Goal: Task Accomplishment & Management: Manage account settings

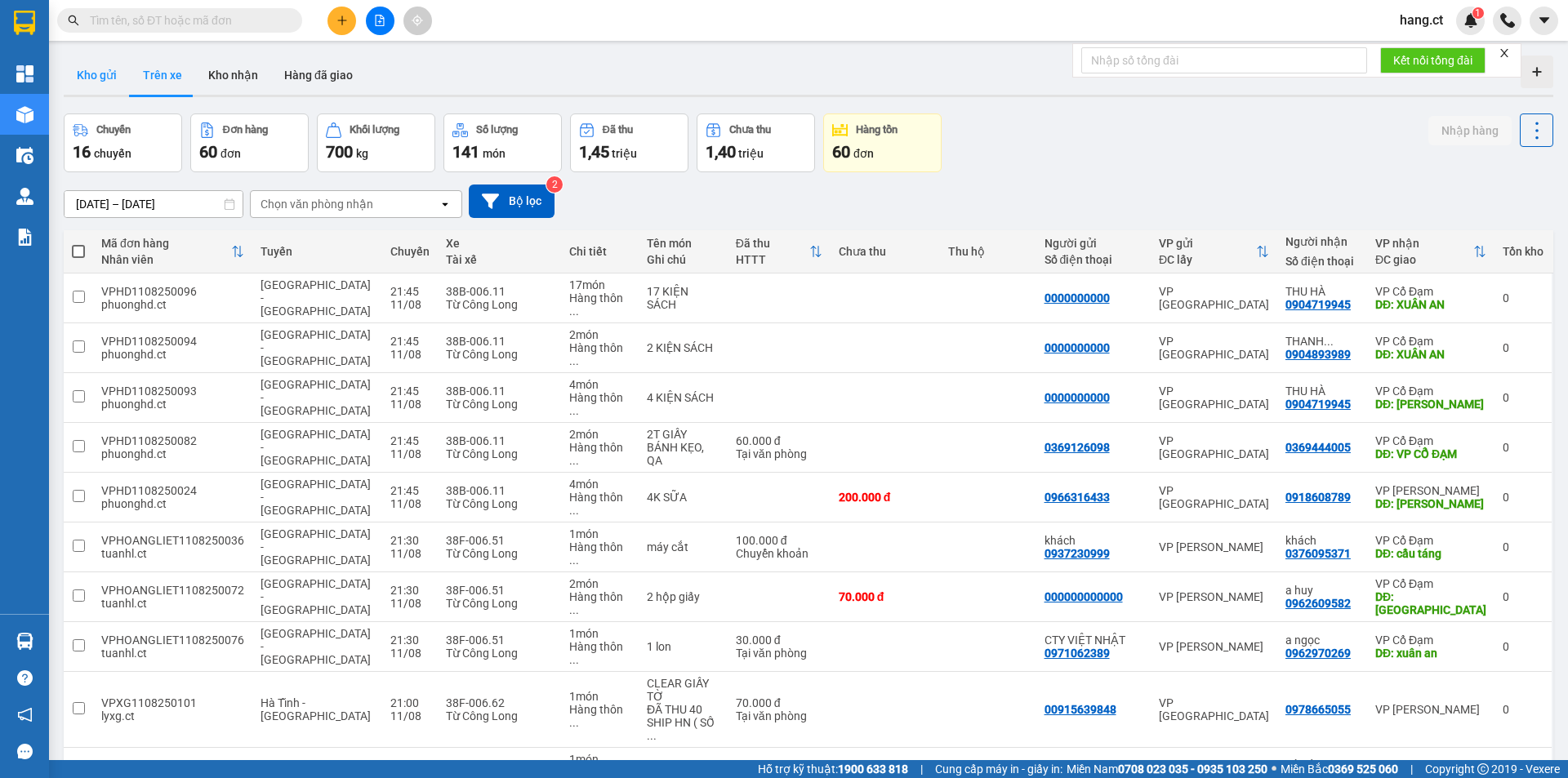
click at [111, 74] on button "Kho gửi" at bounding box center [97, 75] width 66 height 39
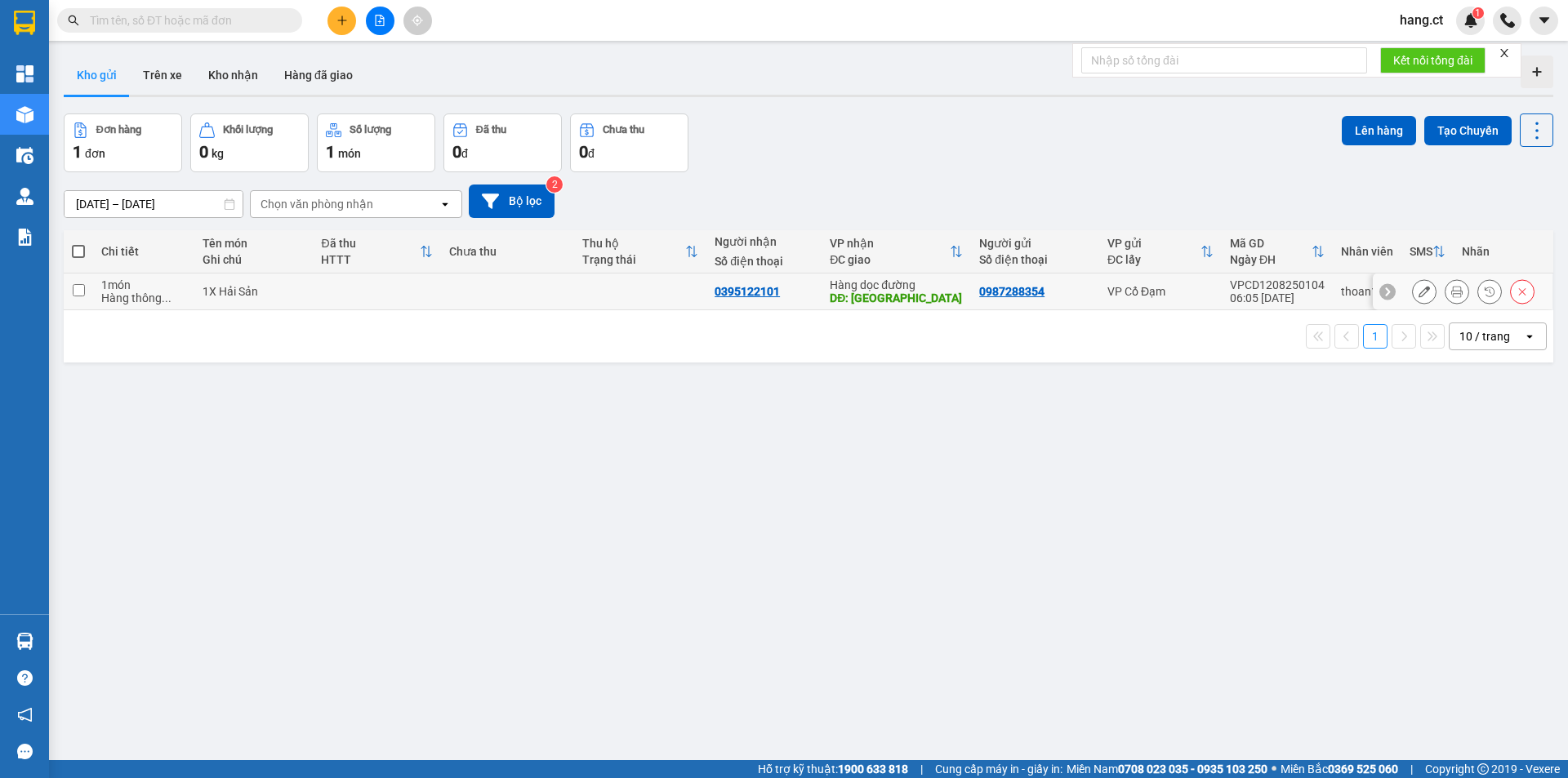
click at [81, 287] on input "checkbox" at bounding box center [79, 290] width 12 height 12
checkbox input "true"
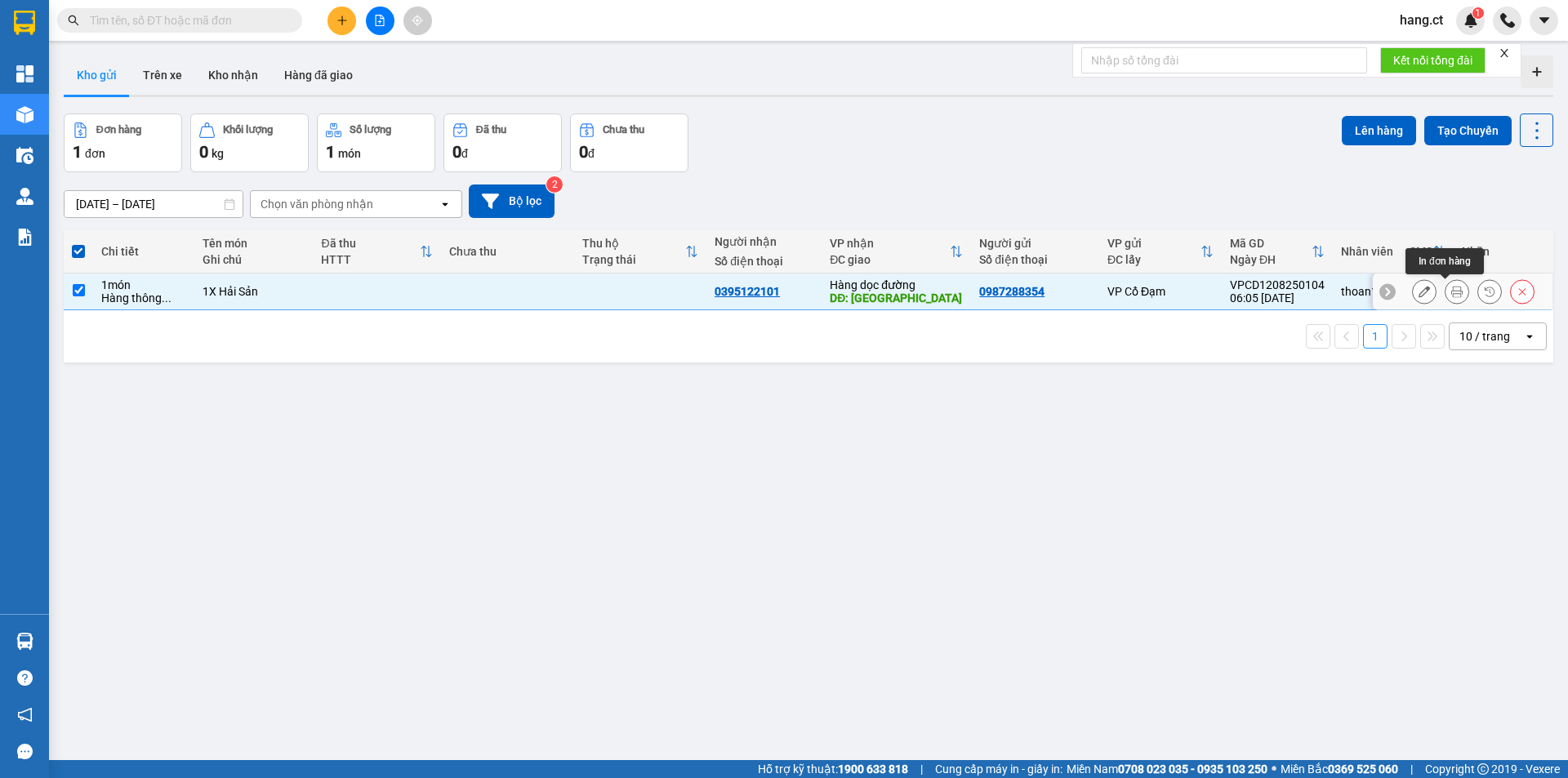
click at [1450, 295] on icon at bounding box center [1456, 291] width 11 height 11
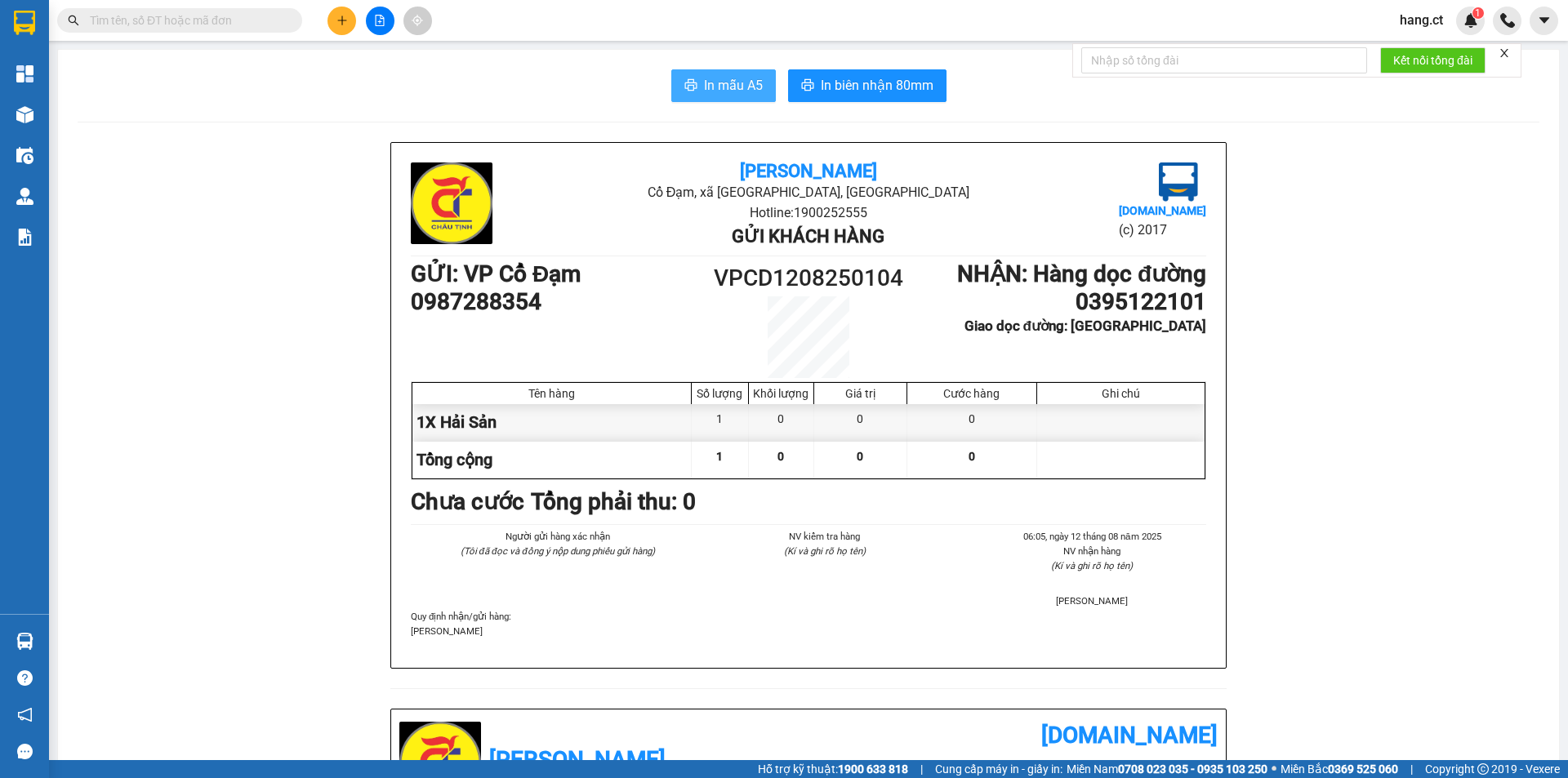
click at [719, 85] on span "In mẫu A5" at bounding box center [733, 85] width 59 height 21
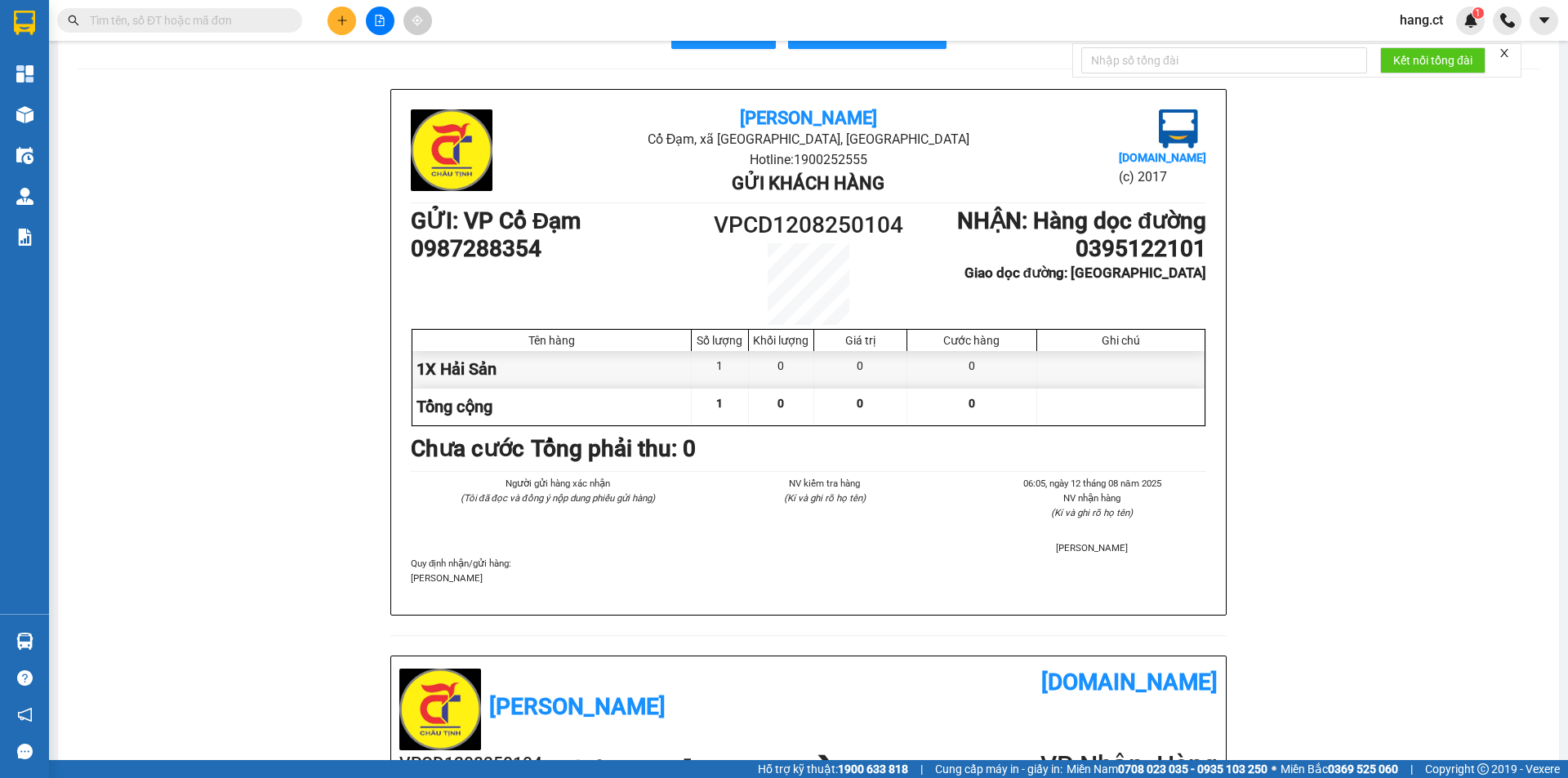
scroll to position [82, 0]
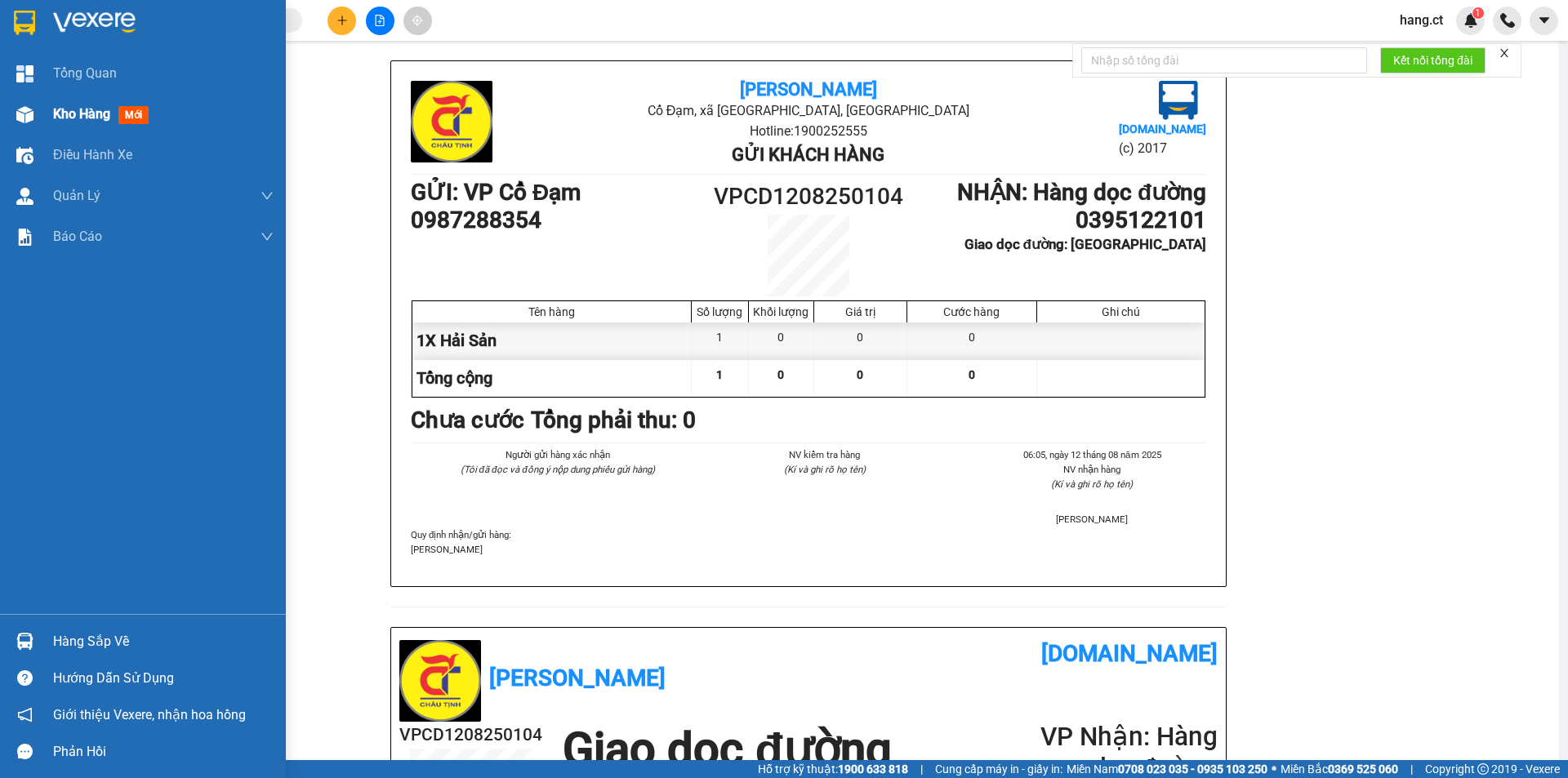
click at [126, 115] on span "mới" at bounding box center [134, 115] width 30 height 18
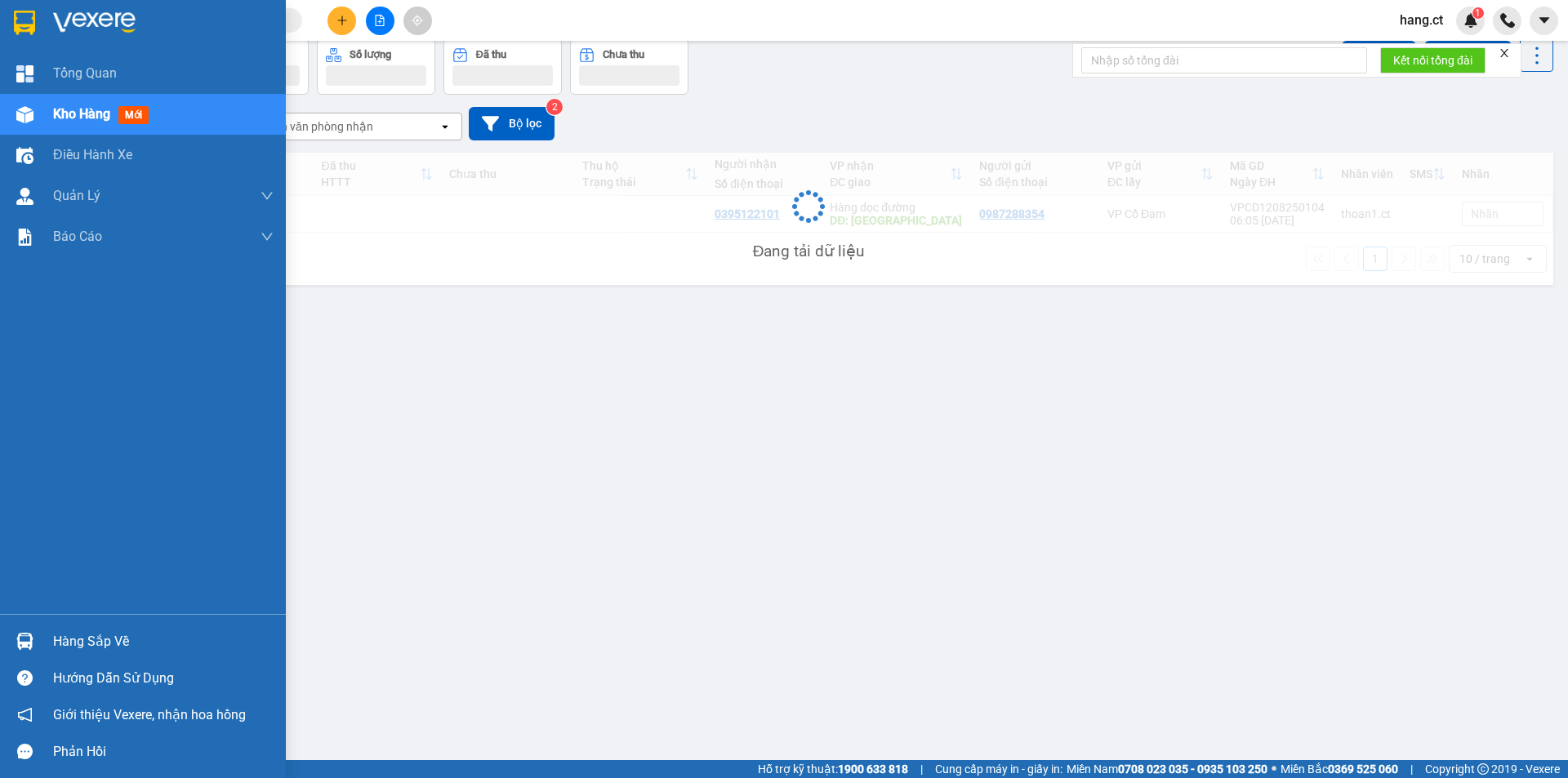
scroll to position [75, 0]
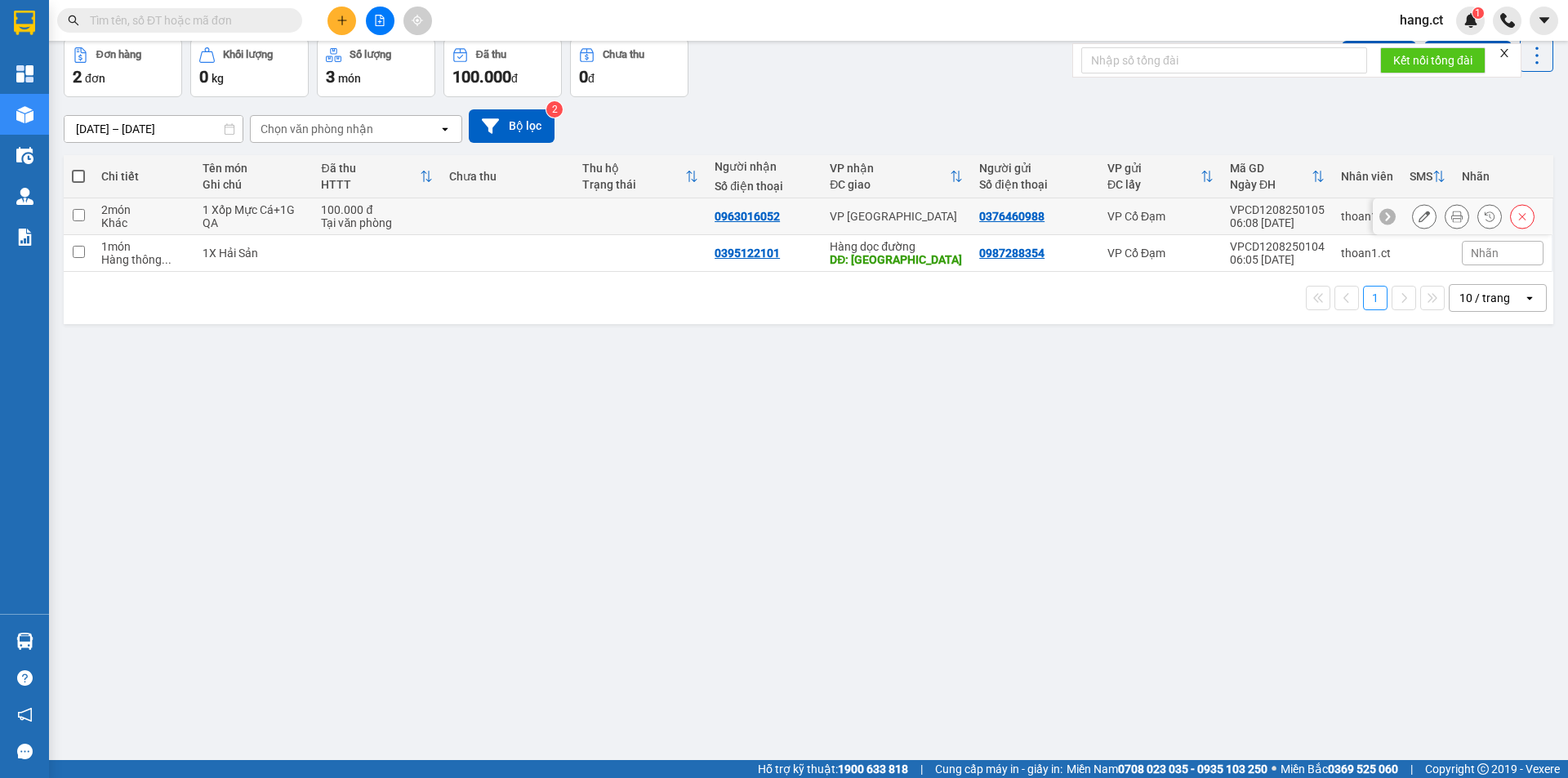
click at [82, 217] on input "checkbox" at bounding box center [79, 214] width 12 height 12
checkbox input "true"
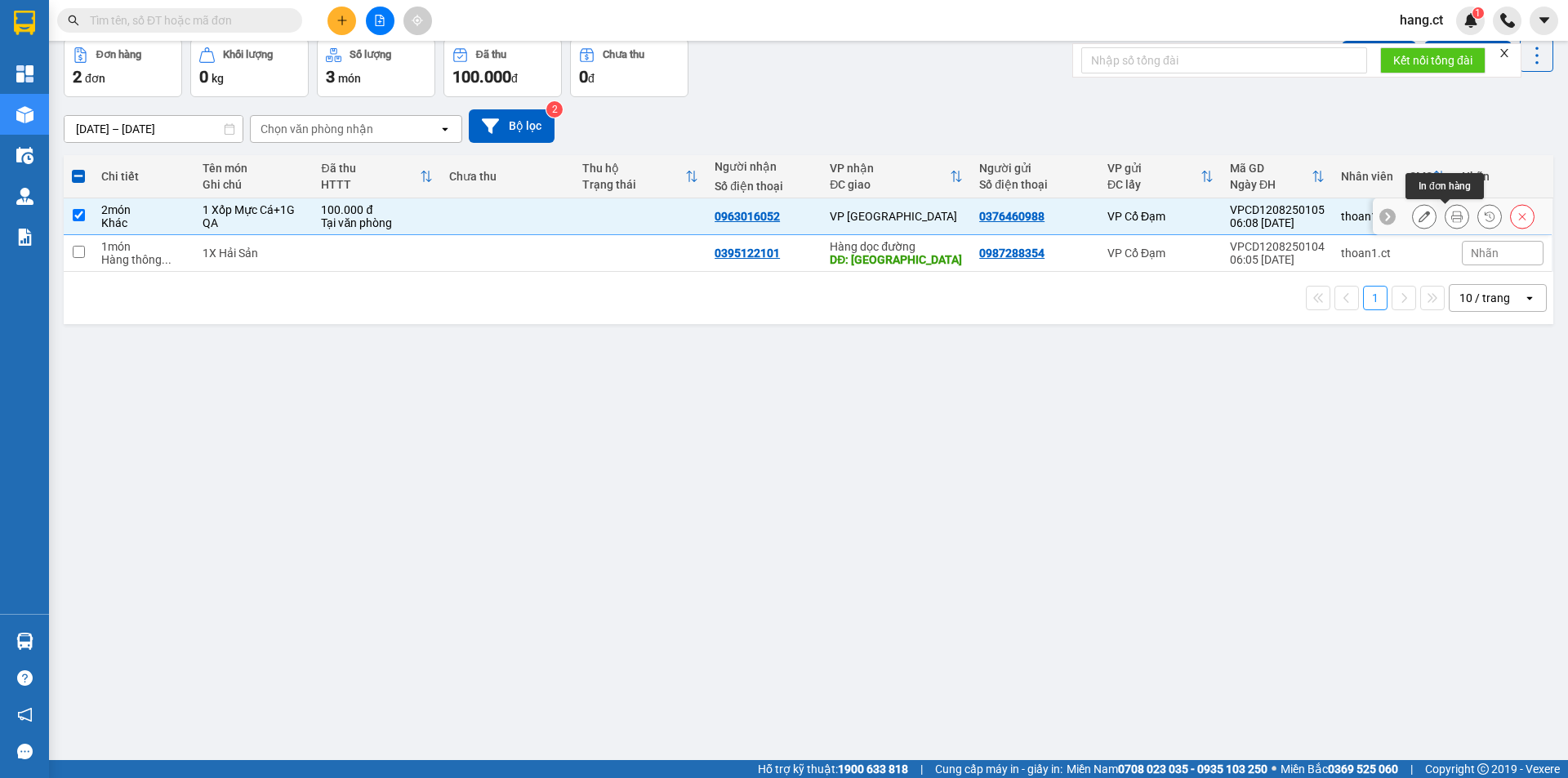
click at [1450, 220] on icon at bounding box center [1456, 216] width 11 height 11
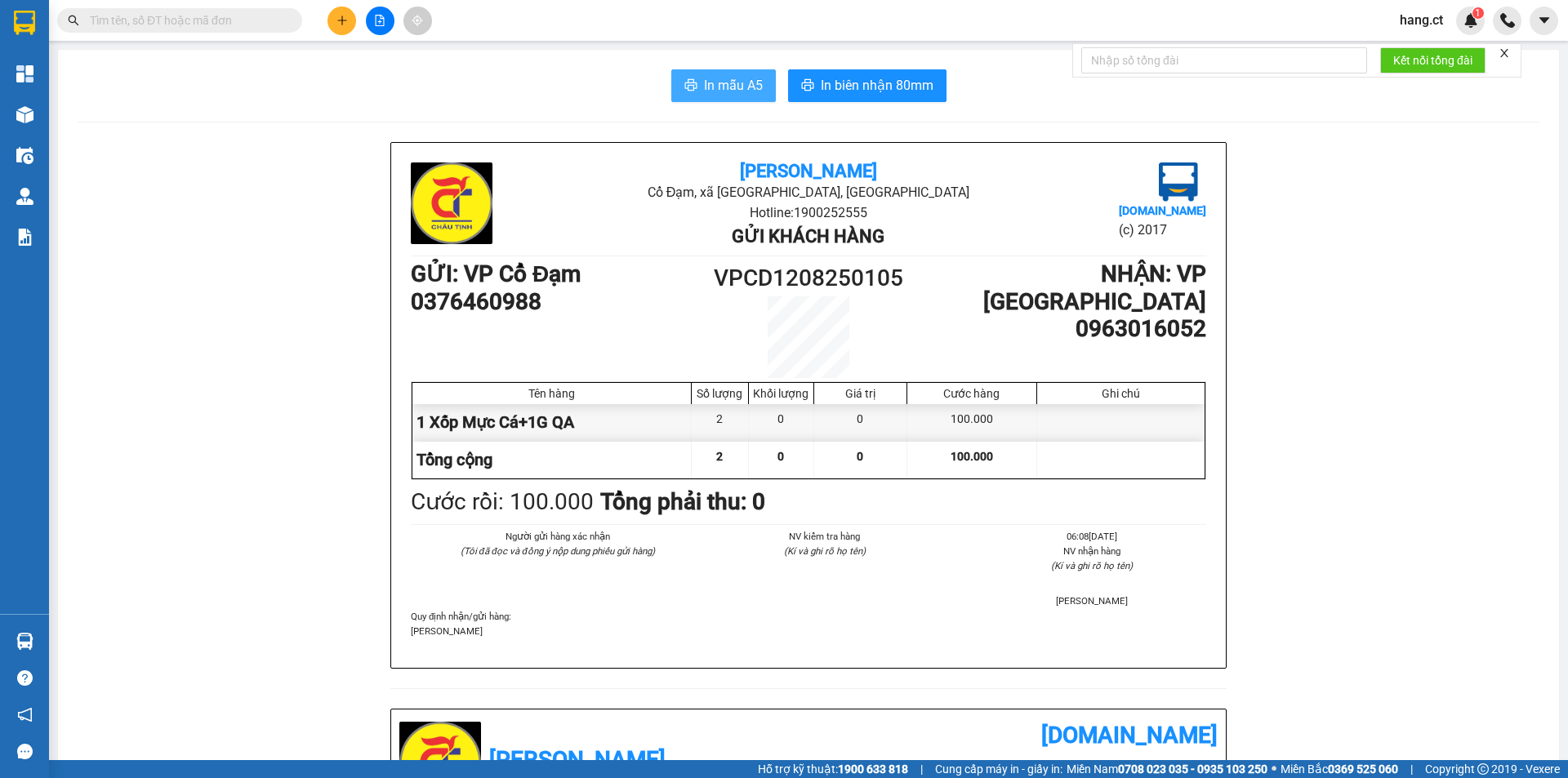
click at [727, 83] on span "In mẫu A5" at bounding box center [733, 85] width 59 height 21
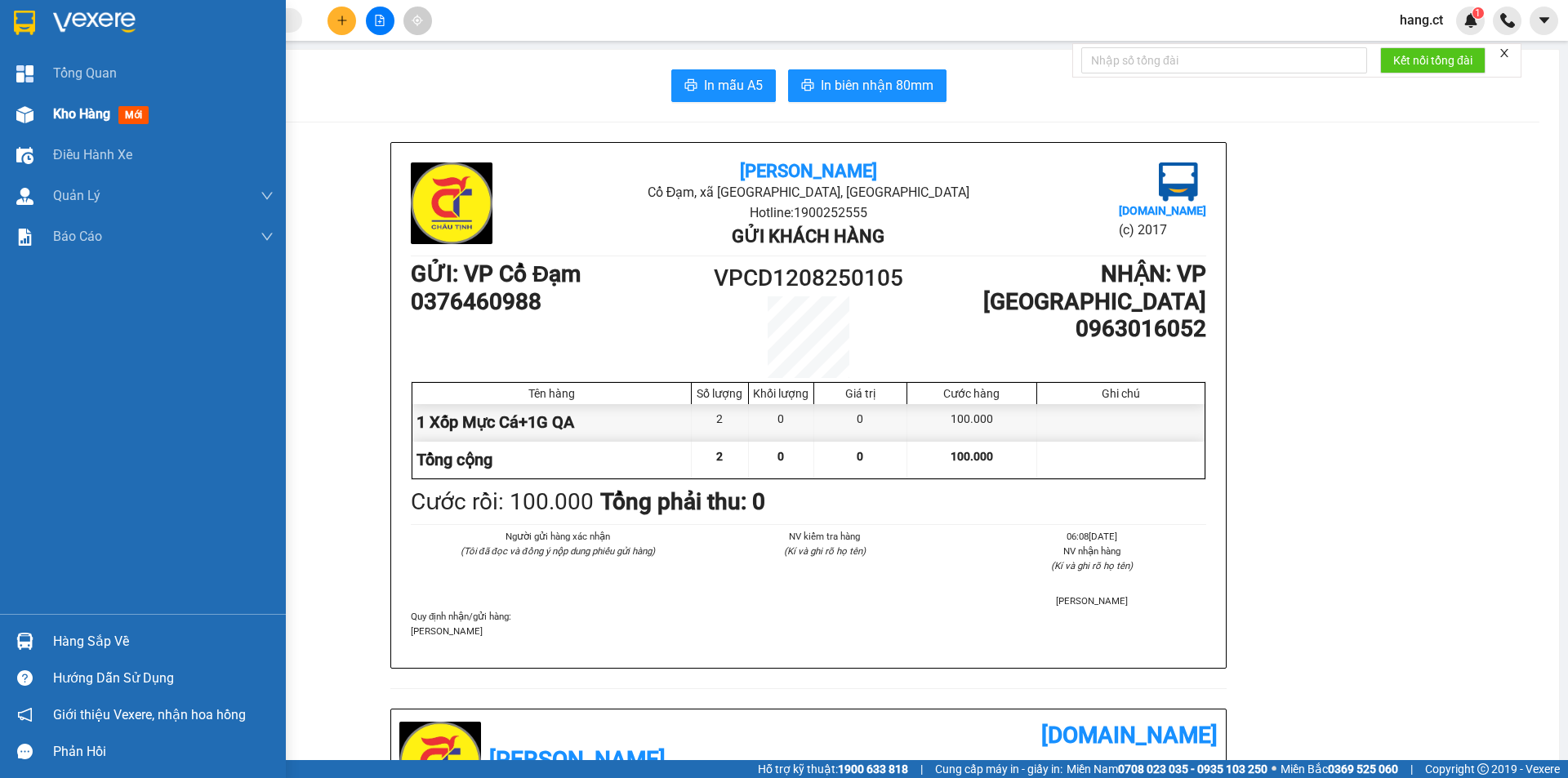
click at [85, 100] on div "Kho hàng mới" at bounding box center [163, 114] width 220 height 41
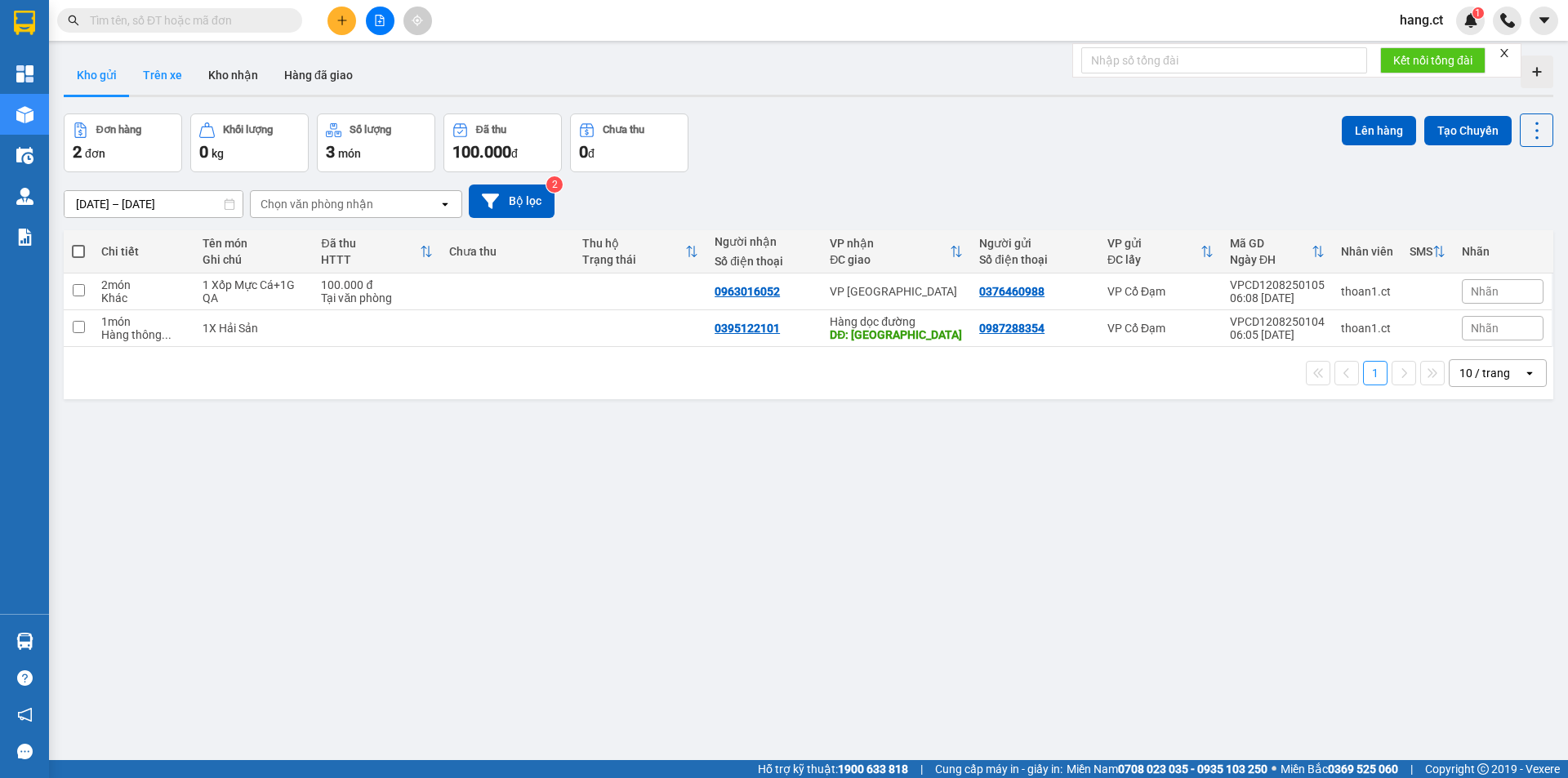
click at [143, 75] on button "Trên xe" at bounding box center [162, 75] width 65 height 39
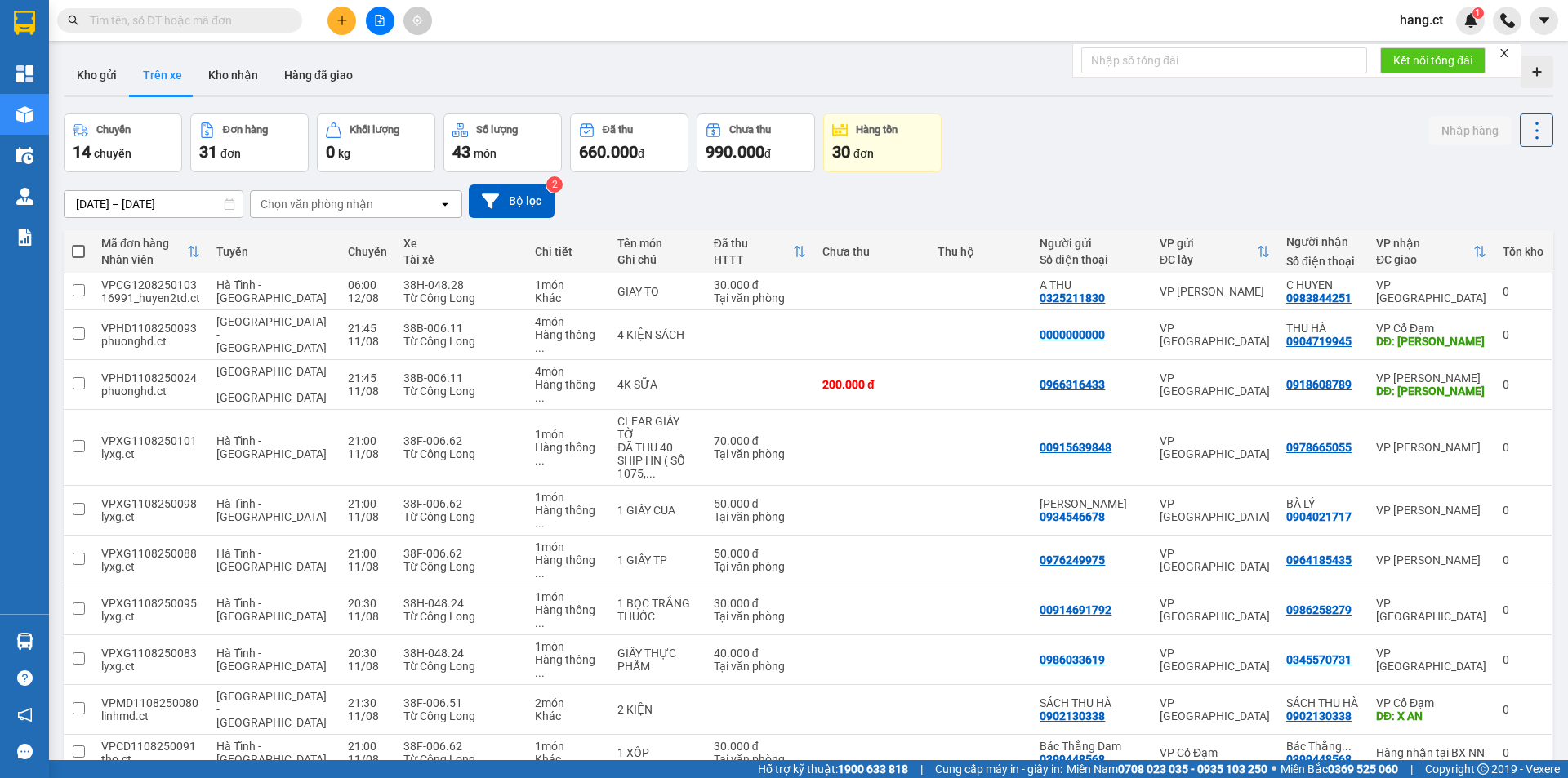
click at [358, 196] on div "Chọn văn phòng nhận" at bounding box center [317, 204] width 113 height 16
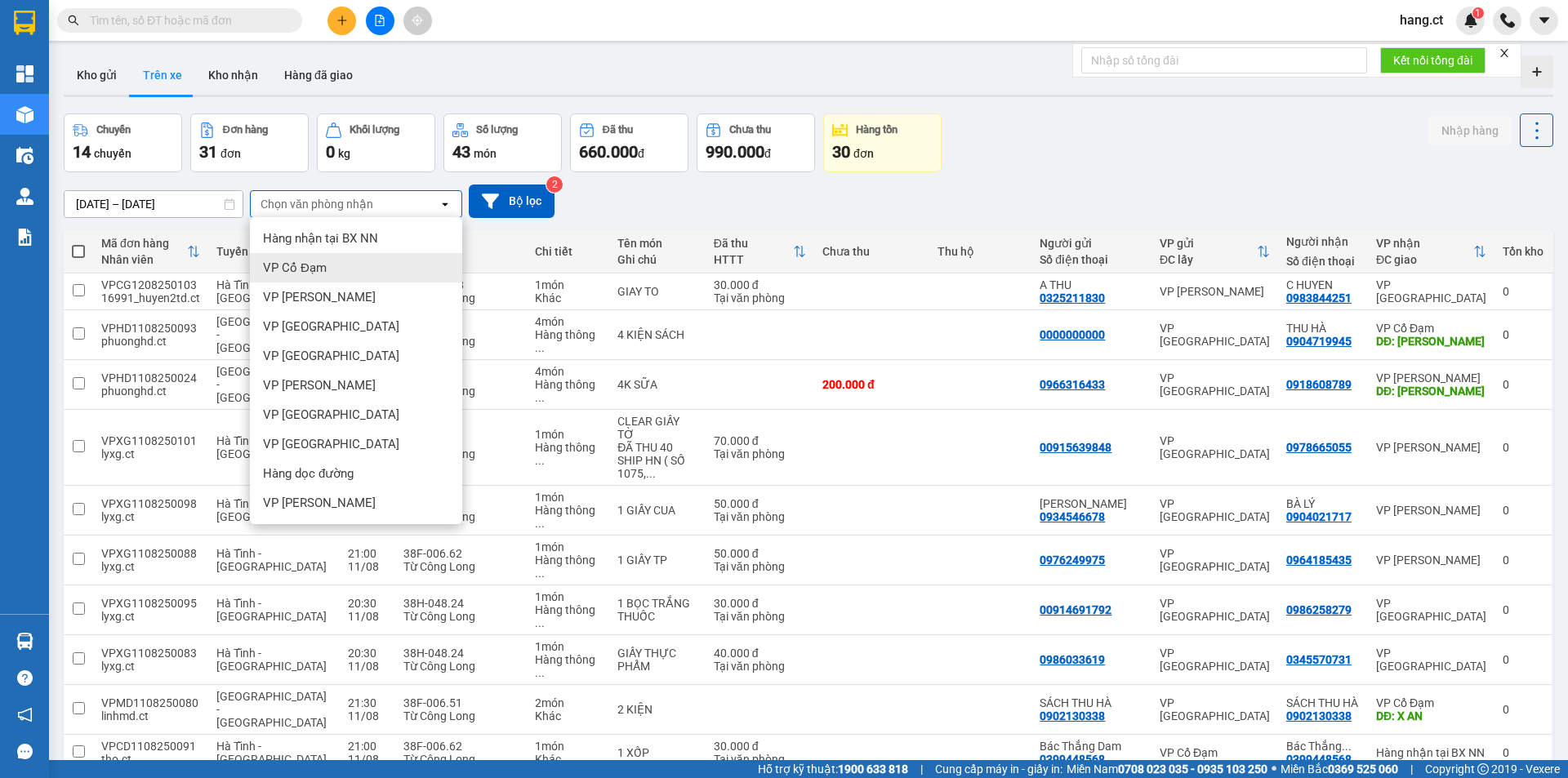
click at [307, 278] on div "VP Cổ Đạm" at bounding box center [356, 268] width 212 height 29
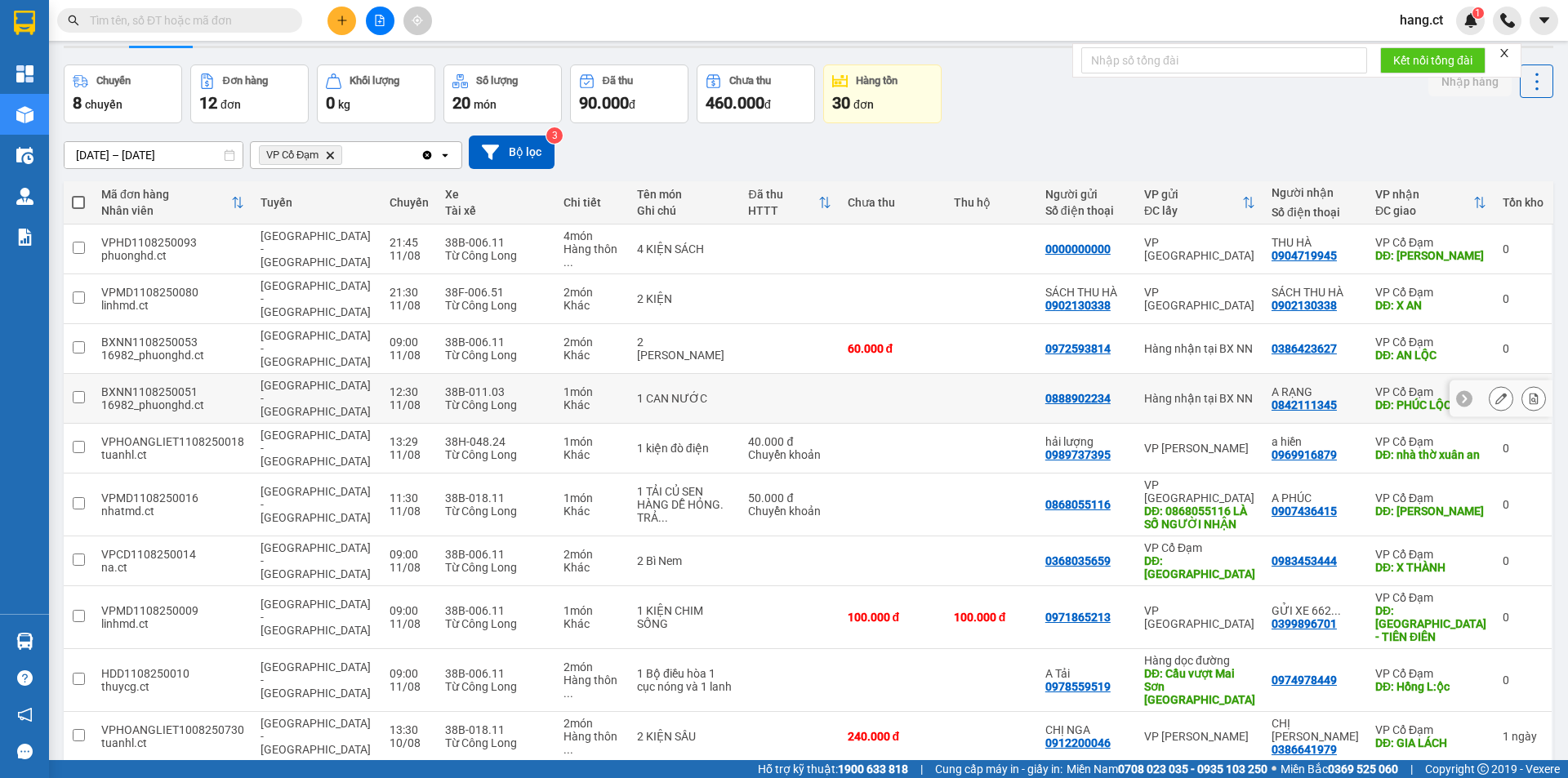
scroll to position [75, 0]
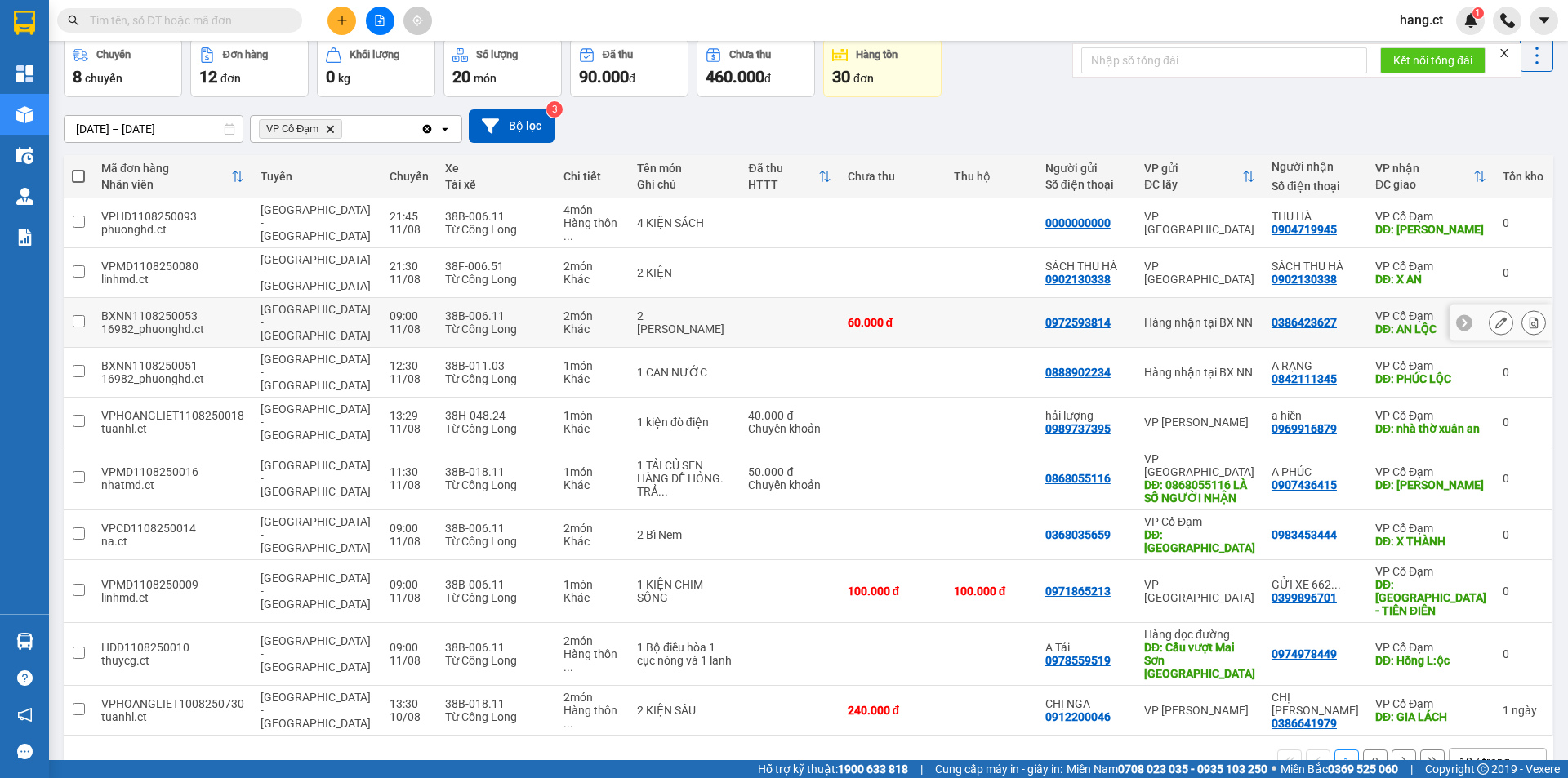
click at [592, 309] on div "2 món" at bounding box center [592, 316] width 57 height 13
checkbox input "true"
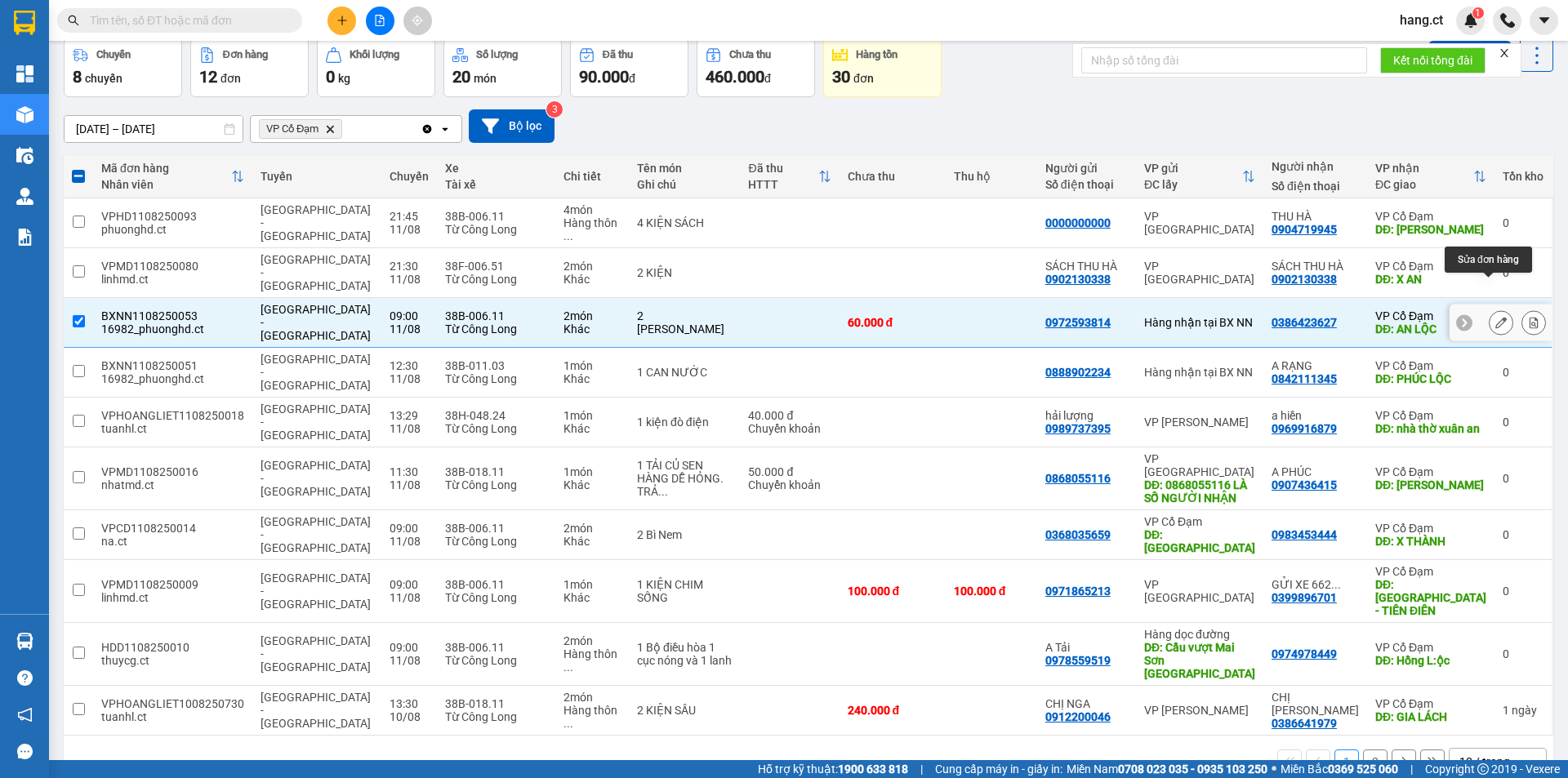
click at [1495, 317] on icon at bounding box center [1501, 323] width 11 height 11
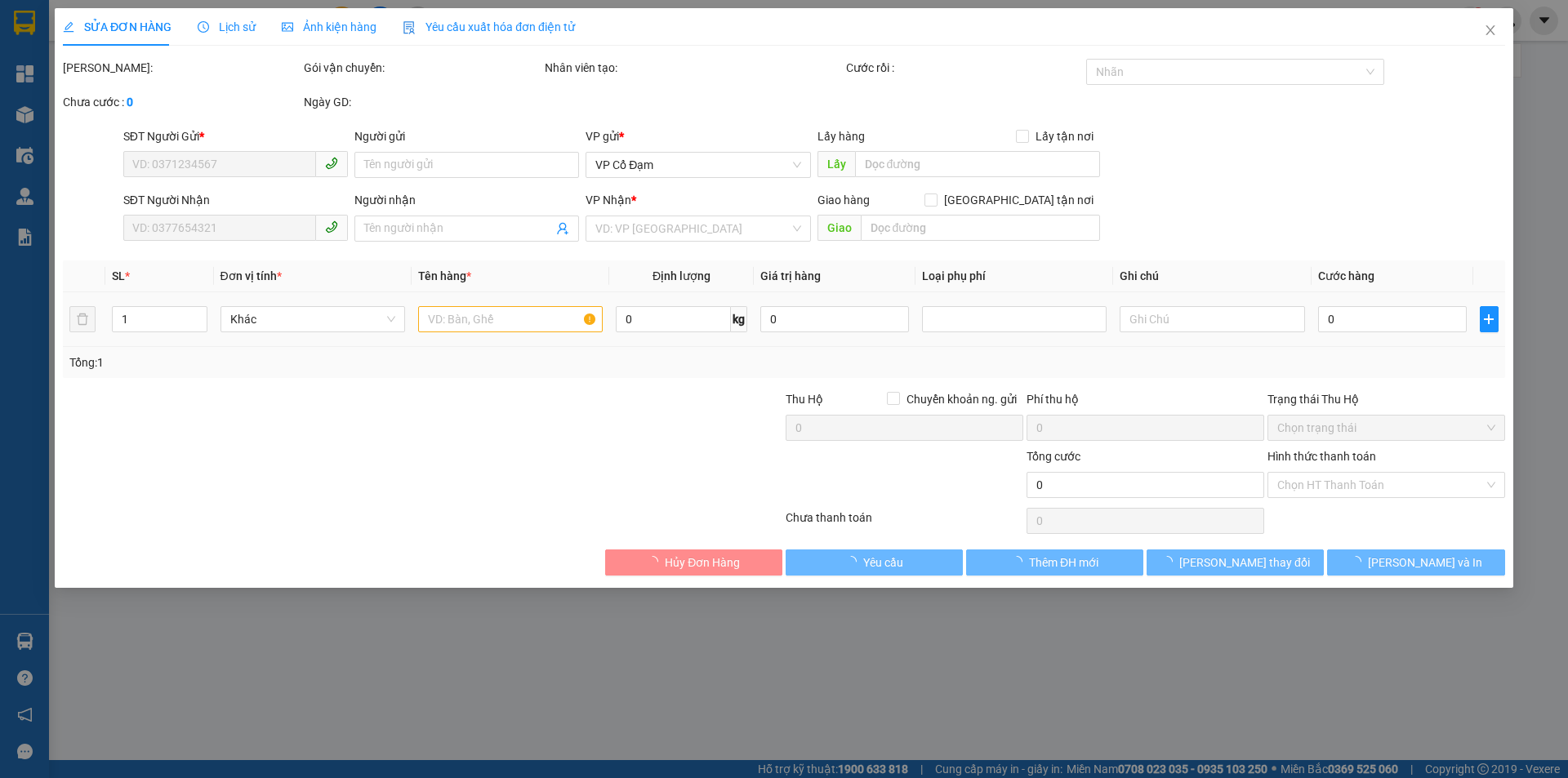
type input "0972593814"
type input "0386423627"
type input "AN LỘC"
type input "60.000"
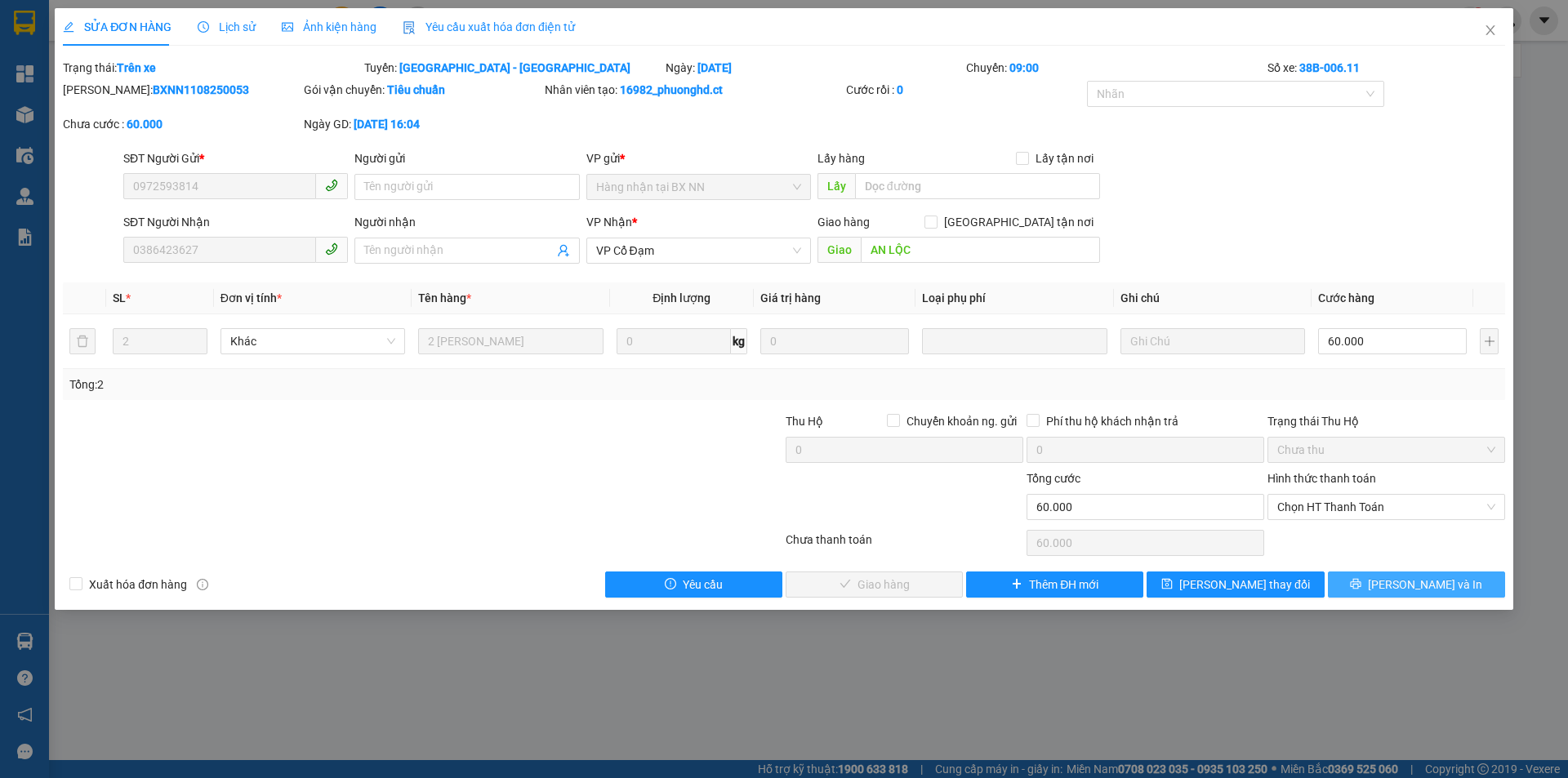
click at [1374, 585] on button "Lưu và In" at bounding box center [1416, 584] width 177 height 27
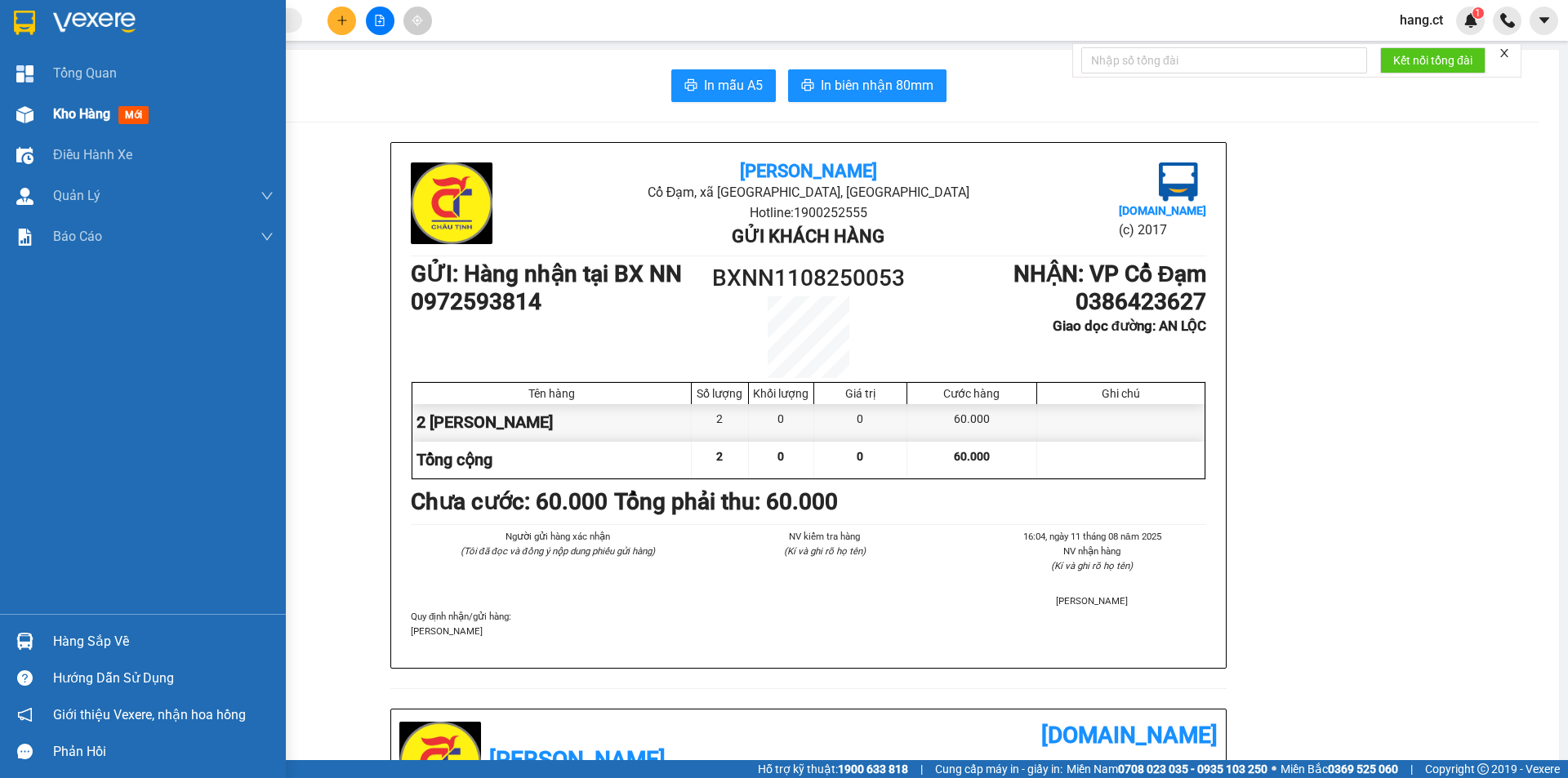
click at [91, 104] on div "Kho hàng mới" at bounding box center [104, 114] width 102 height 21
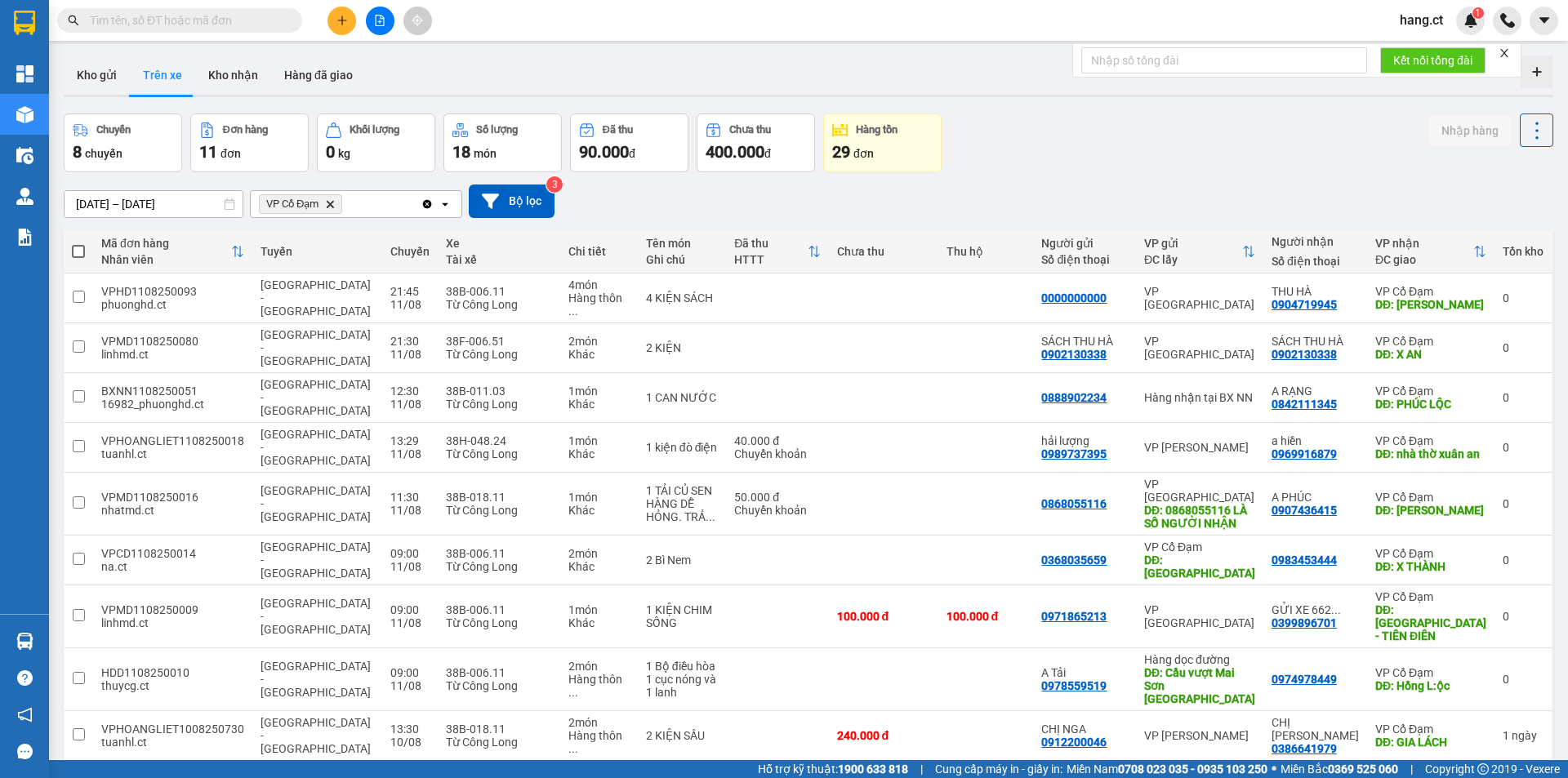
scroll to position [75, 0]
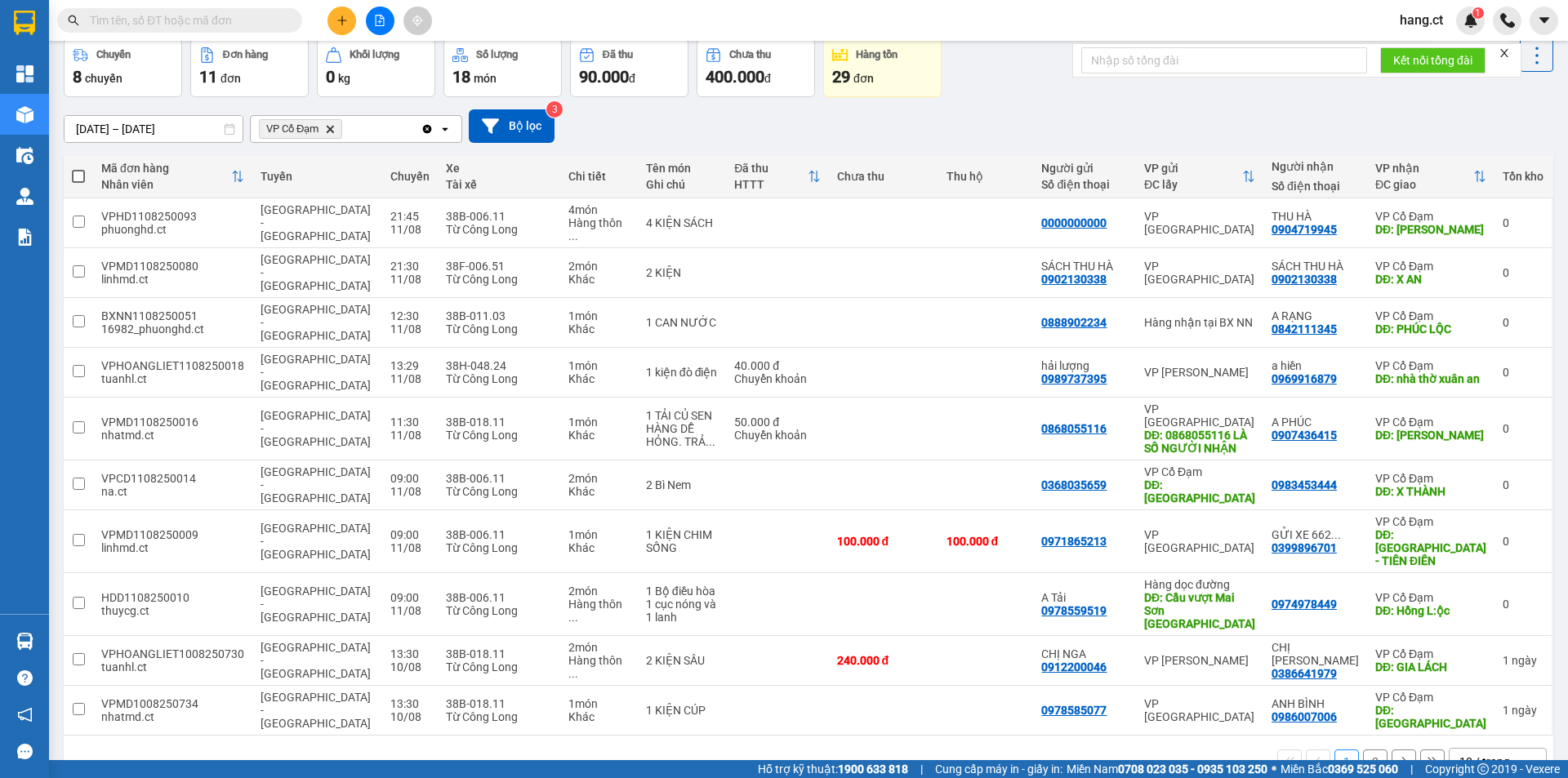
click at [1363, 750] on button "2" at bounding box center [1375, 762] width 25 height 25
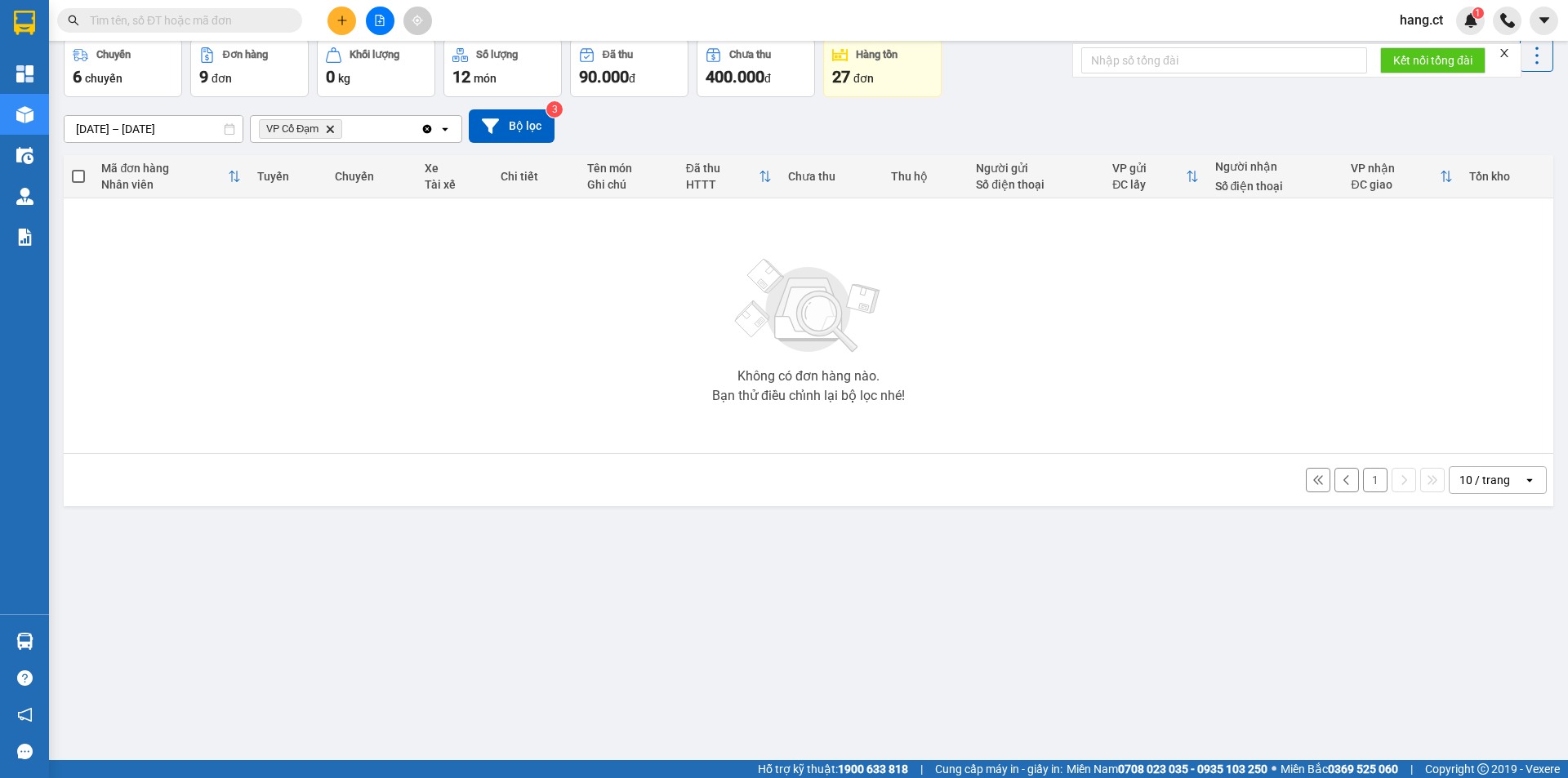
click at [1363, 480] on button "1" at bounding box center [1375, 480] width 25 height 25
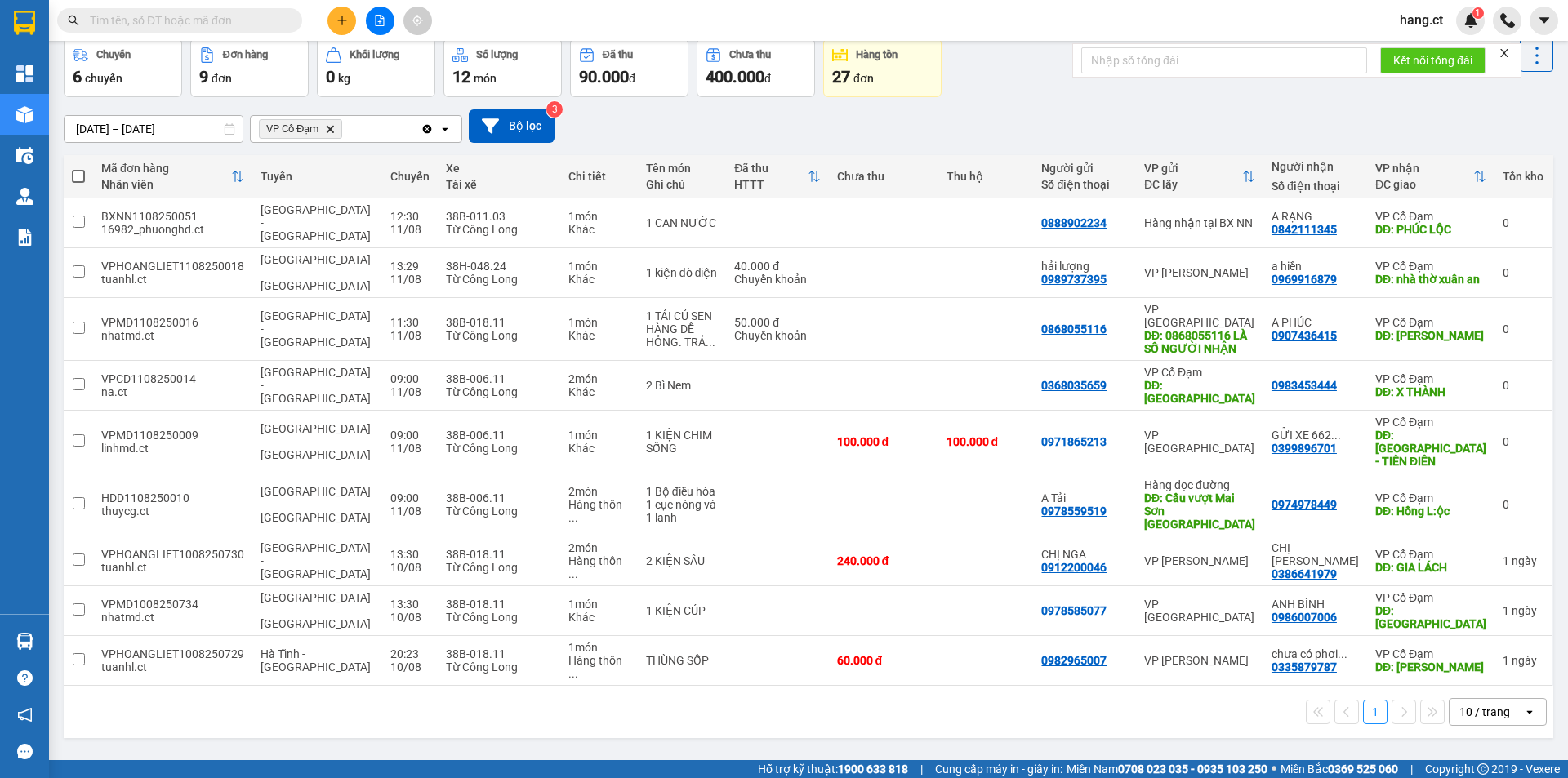
click at [108, 123] on input "10/08/2025 – 12/08/2025" at bounding box center [154, 129] width 178 height 27
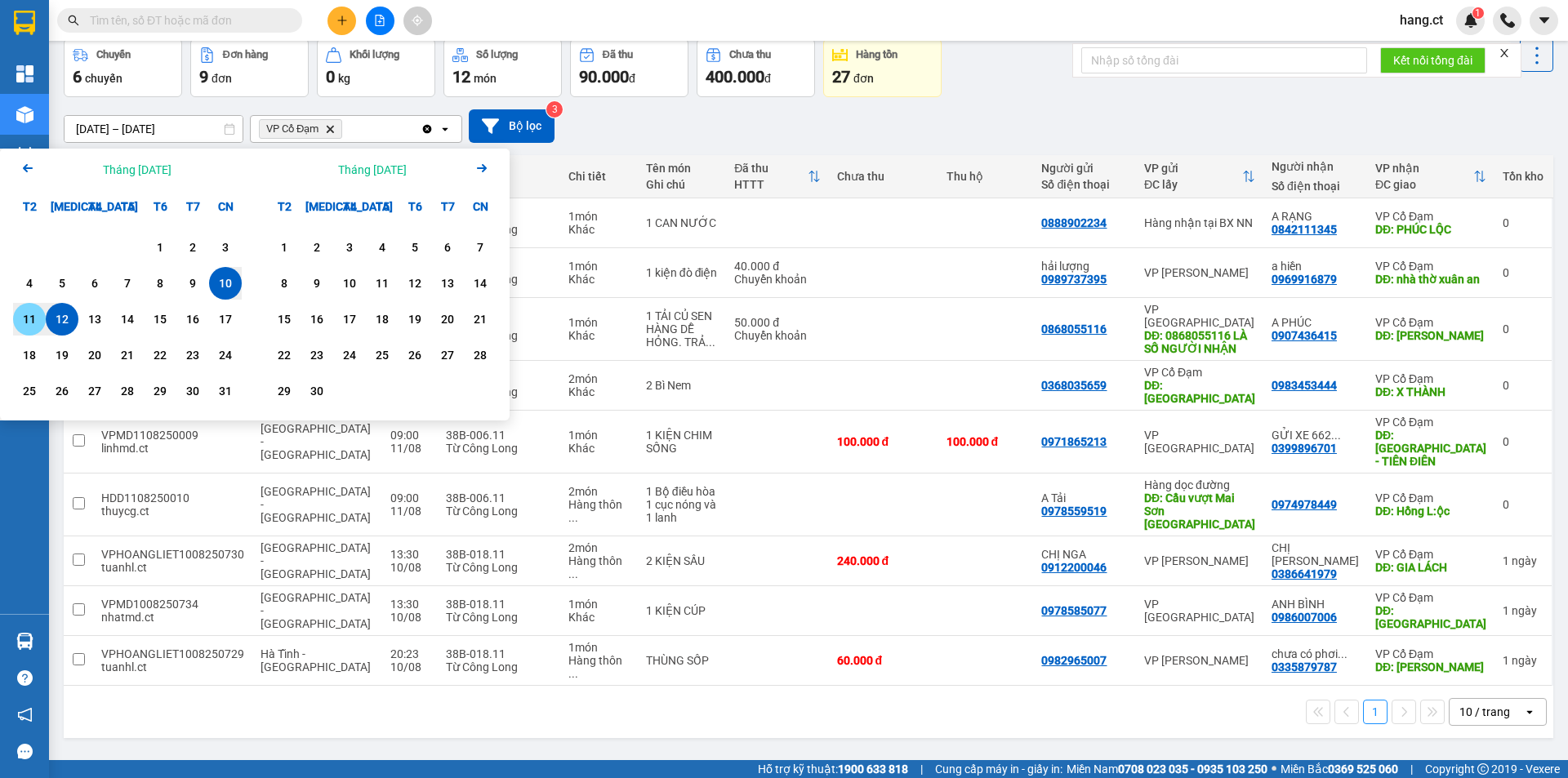
click at [38, 315] on div "11" at bounding box center [29, 319] width 23 height 20
click at [38, 313] on div "11" at bounding box center [29, 319] width 23 height 20
type input "11/08/2025 – 11/08/2025"
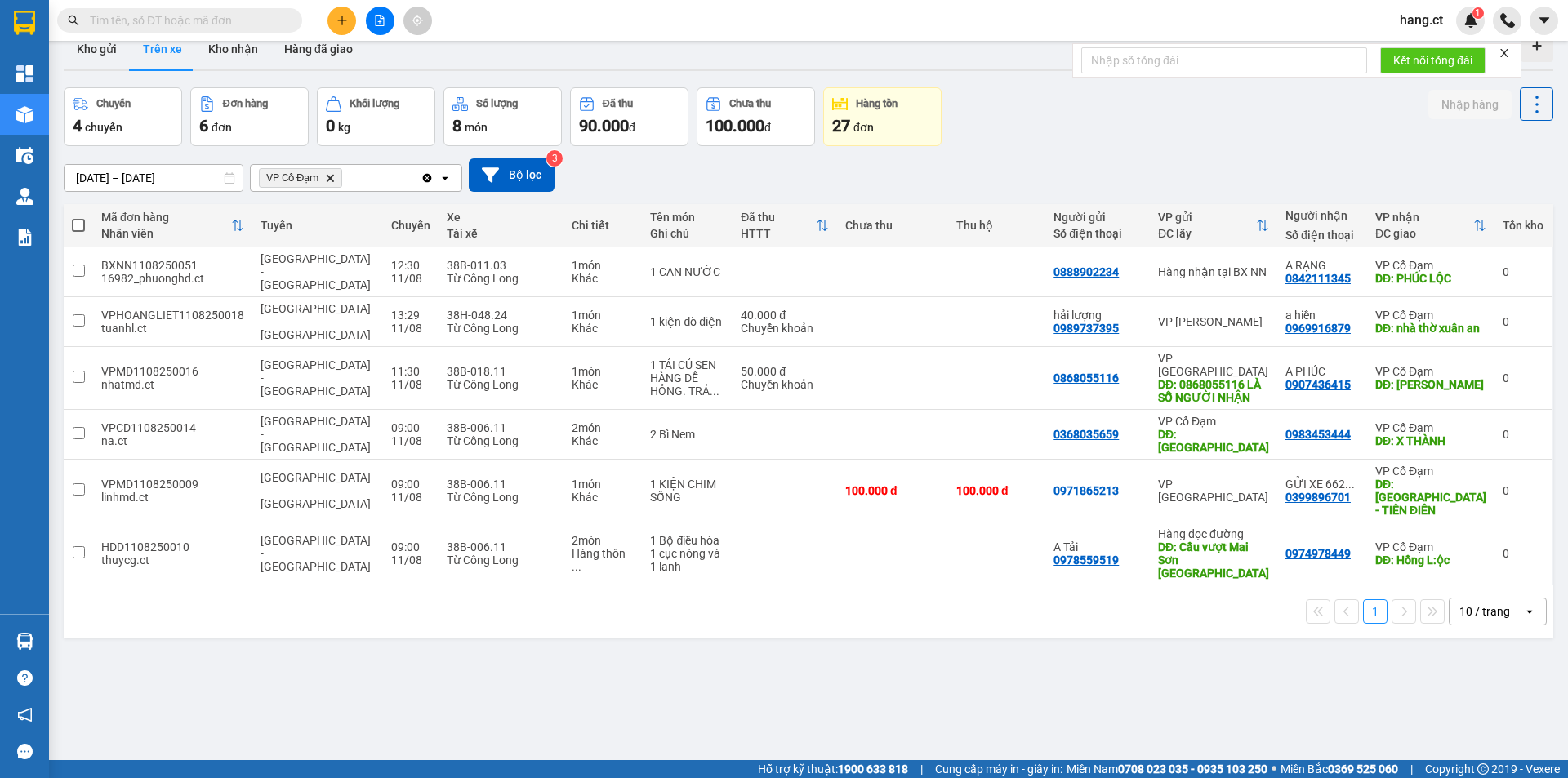
scroll to position [0, 0]
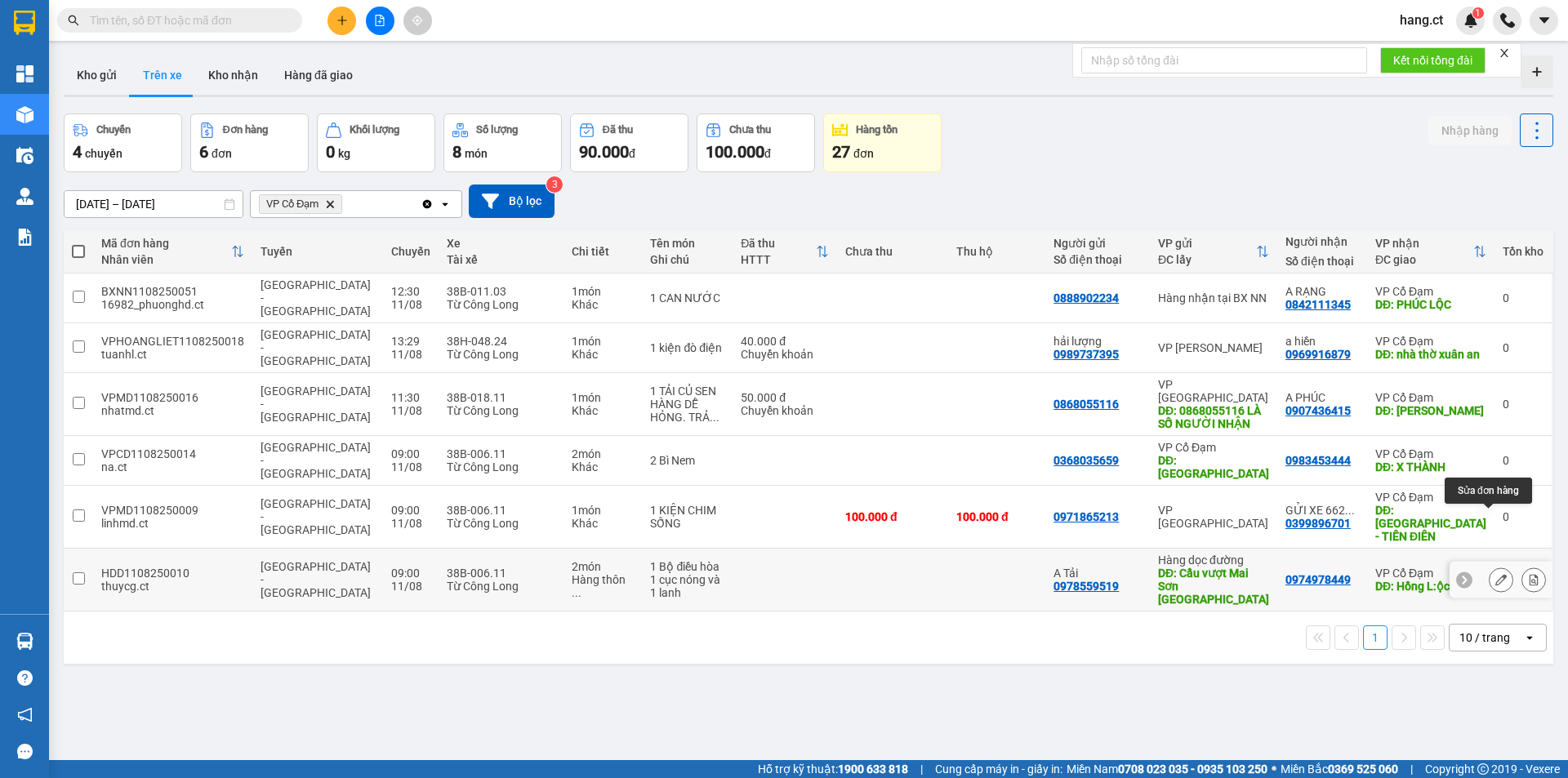
click at [1495, 574] on icon at bounding box center [1501, 580] width 11 height 11
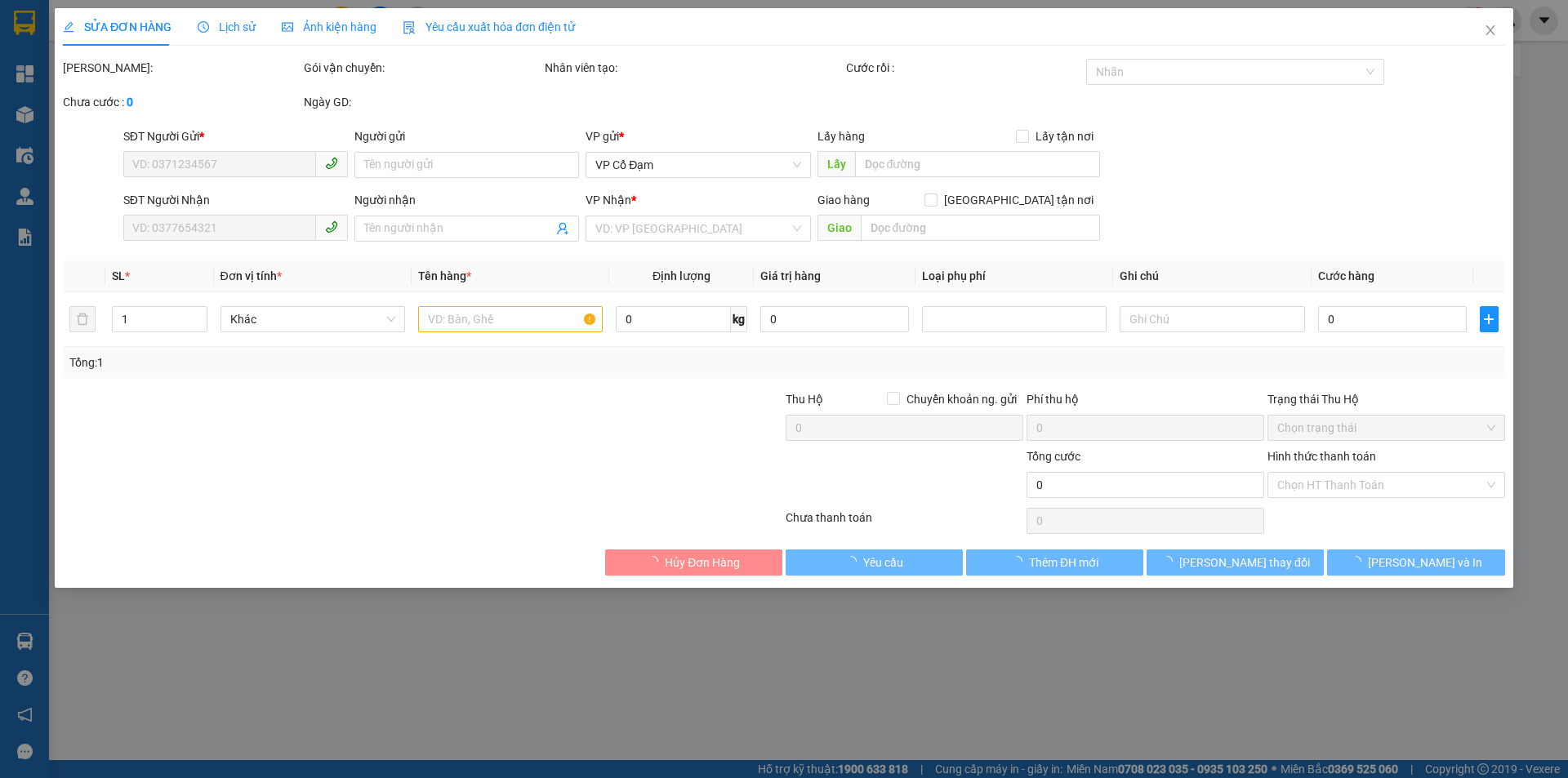
type input "0978559519"
type input "A Tải"
type input "Cầu vượt Mai Sơn Ninh Bình"
type input "0974978449"
type input "Hồng L:ộc"
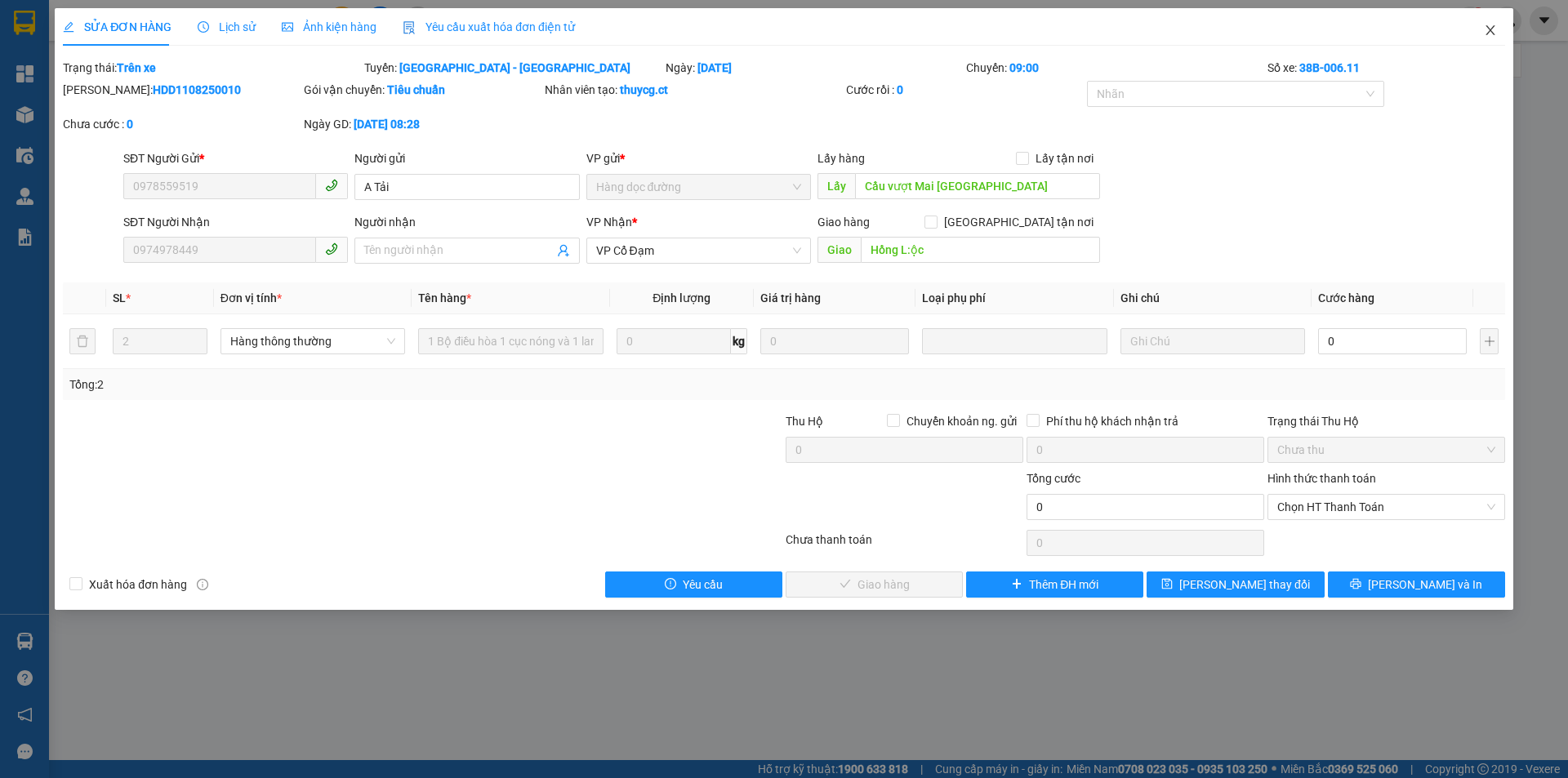
click at [1492, 36] on icon "close" at bounding box center [1490, 30] width 13 height 13
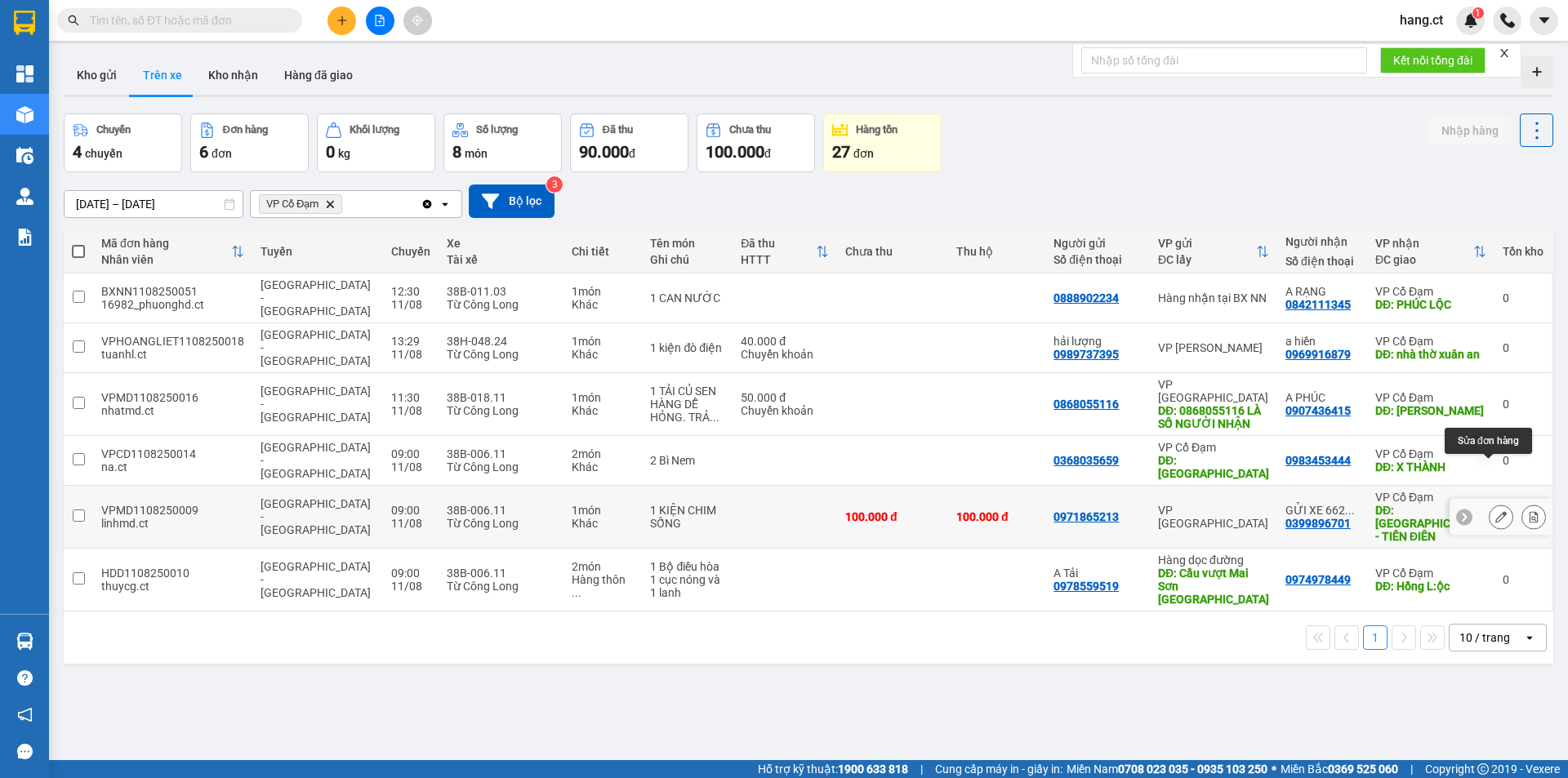
click at [1495, 511] on icon at bounding box center [1501, 517] width 11 height 11
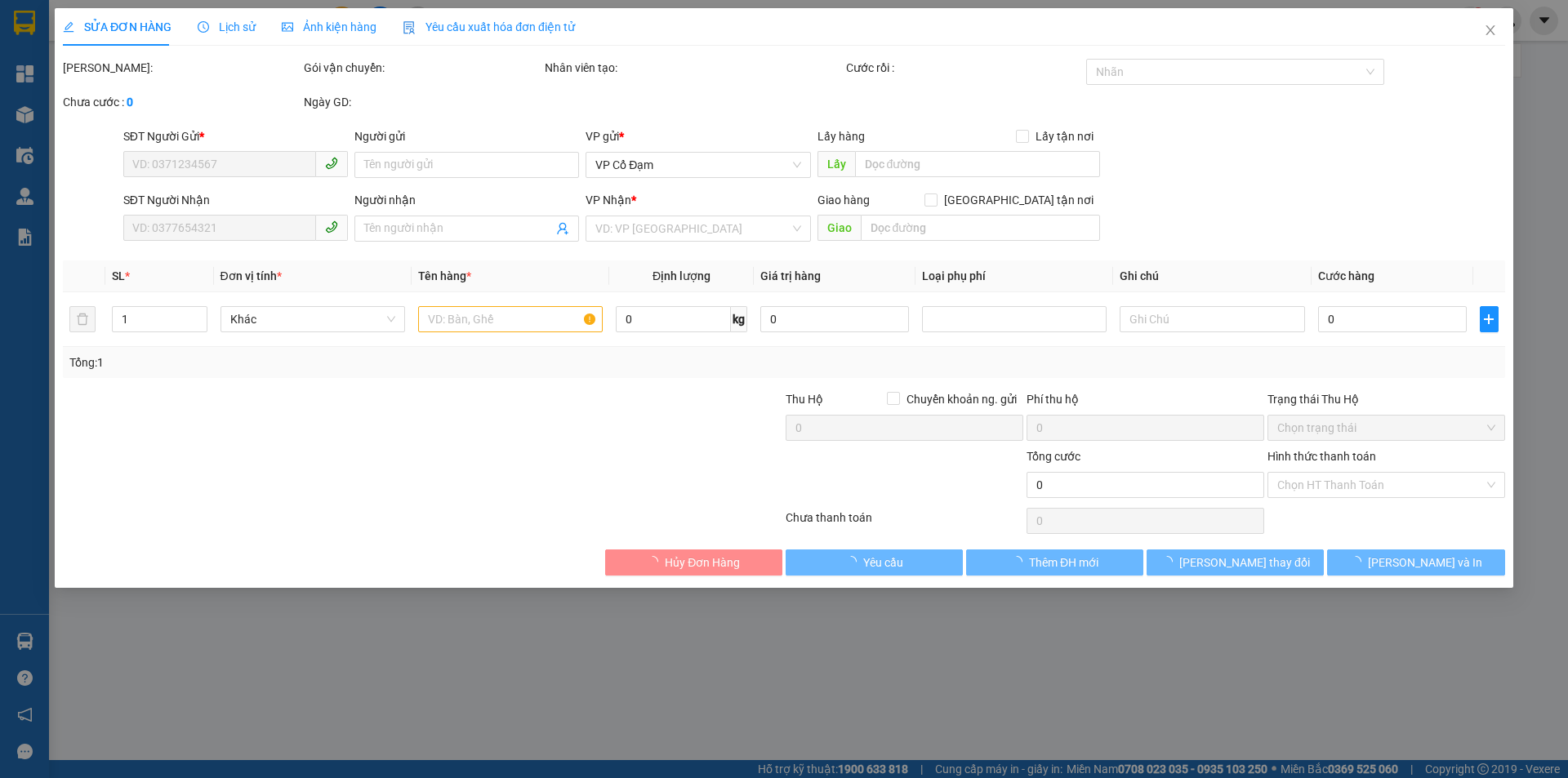
type input "0971865213"
type input "0399896701"
type input "GỬI XE 662 TRẢ KHÁCH - HUY PX"
type input "CHỢ GIANG ĐÌNH - TIÊN ĐIÊN"
type input "100.000"
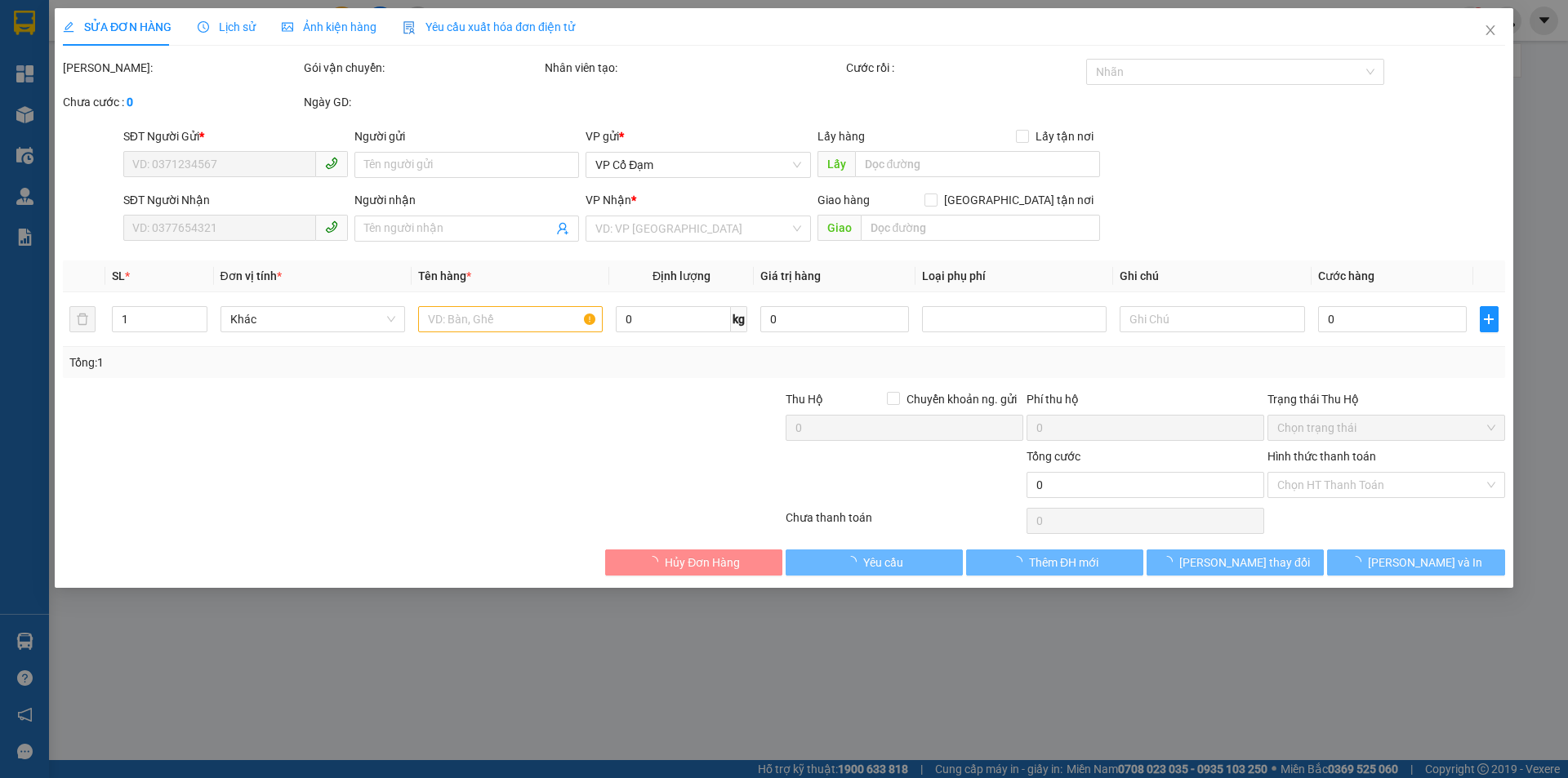
type input "100.000"
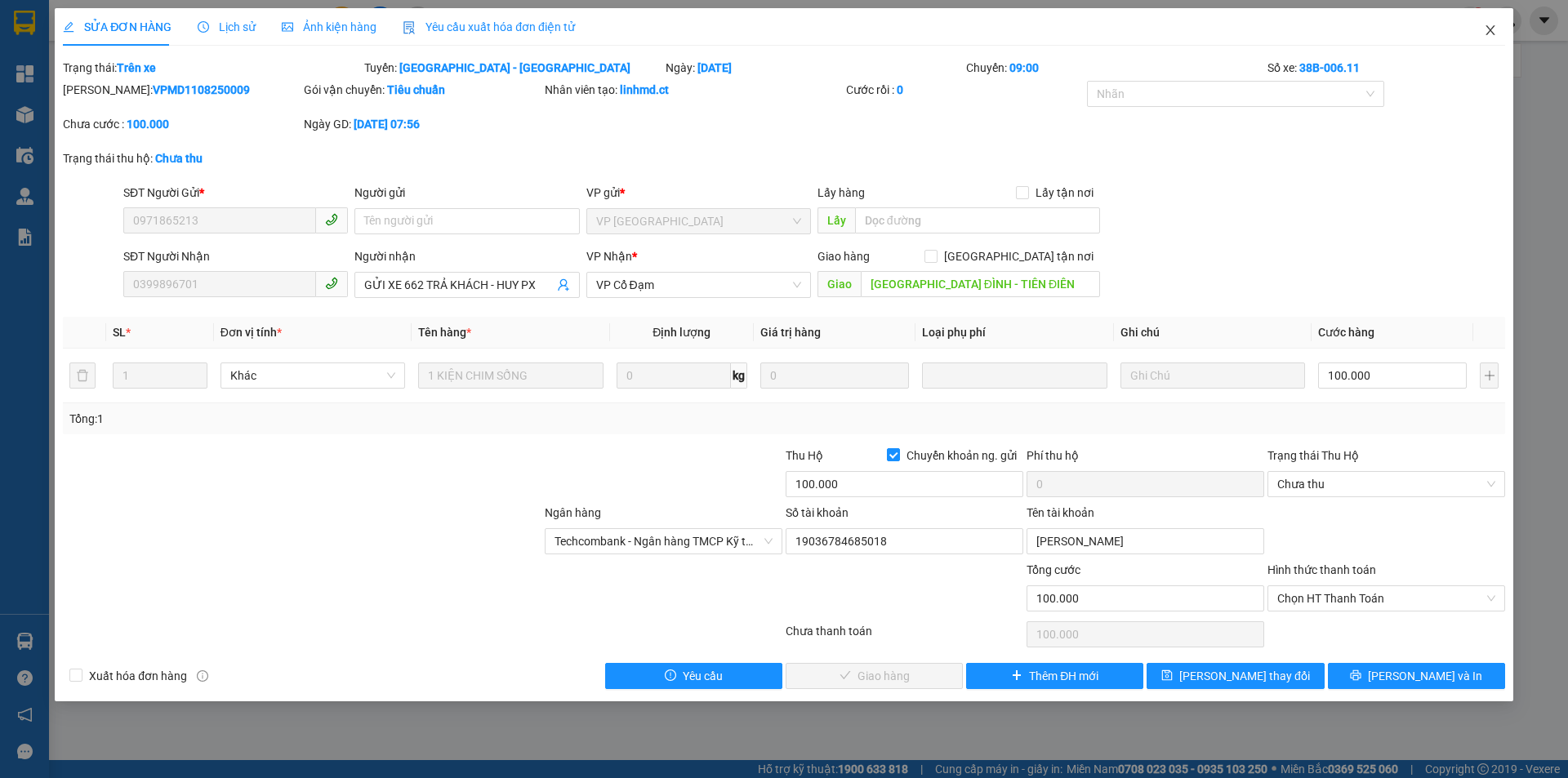
click at [1482, 38] on span "Close" at bounding box center [1490, 31] width 46 height 46
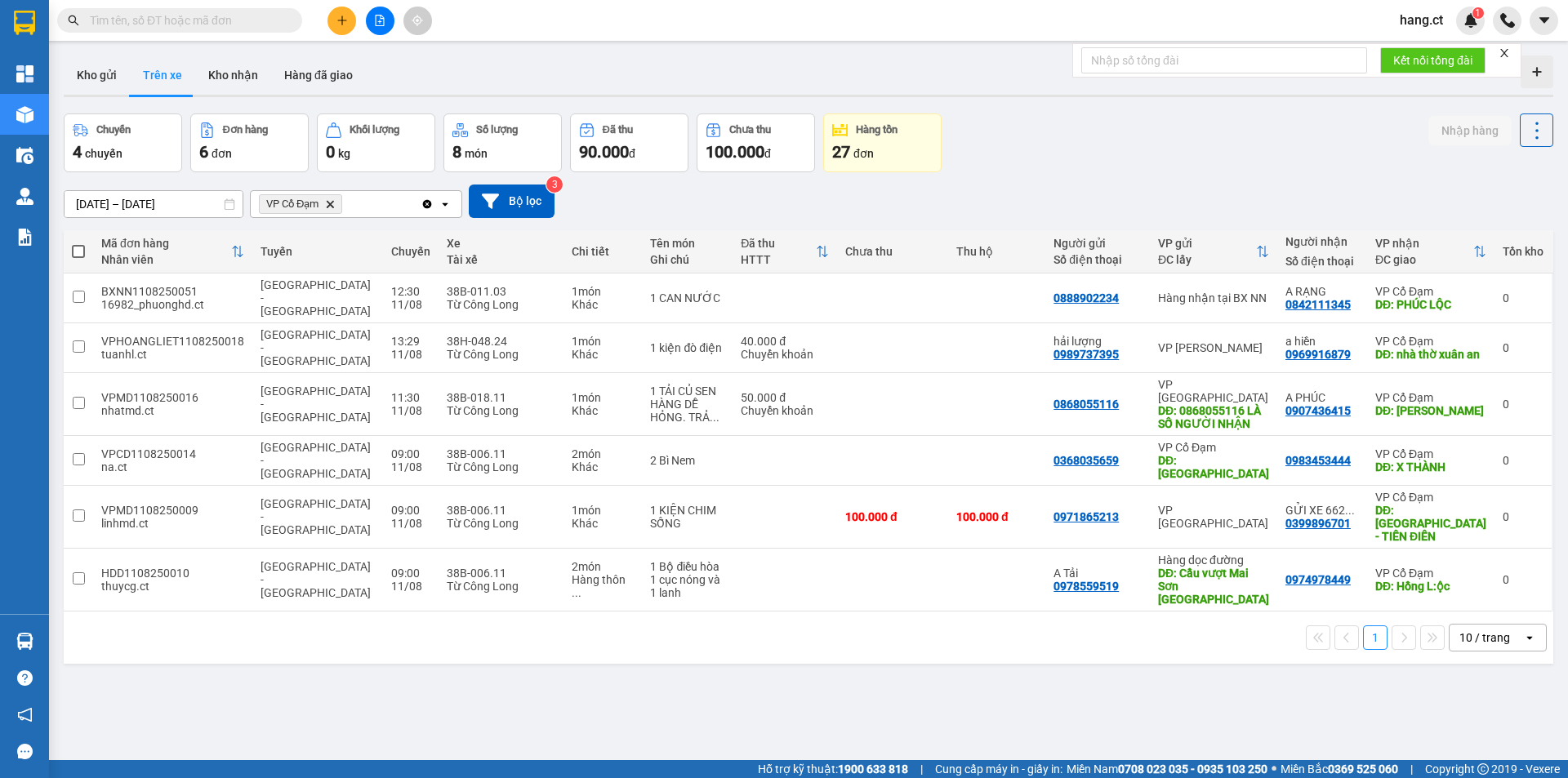
click at [193, 26] on input "text" at bounding box center [186, 20] width 193 height 18
click at [719, 623] on div "ver 1.8.137 Kho gửi Trên xe Kho nhận Hàng đã giao Chuyến 4 chuyến Đơn hàng 6 đơ…" at bounding box center [808, 438] width 1503 height 778
click at [1495, 398] on icon at bounding box center [1501, 404] width 11 height 11
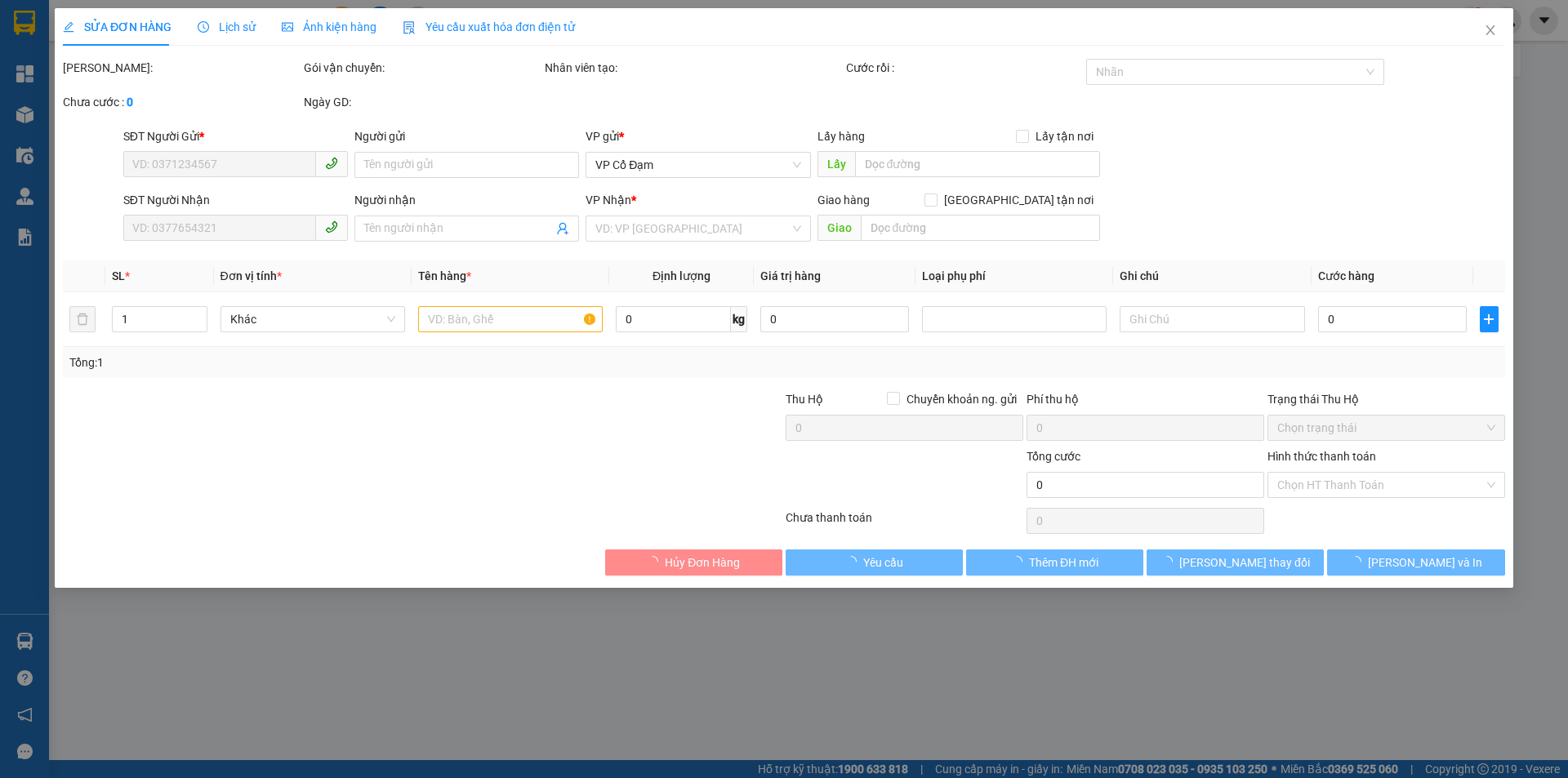
type input "0868055116"
type input "0868055116 LÀ SỐ NGƯỜI NHẬN"
type input "0907436415"
type input "A PHÚC"
type input "XUÂN THÀNH"
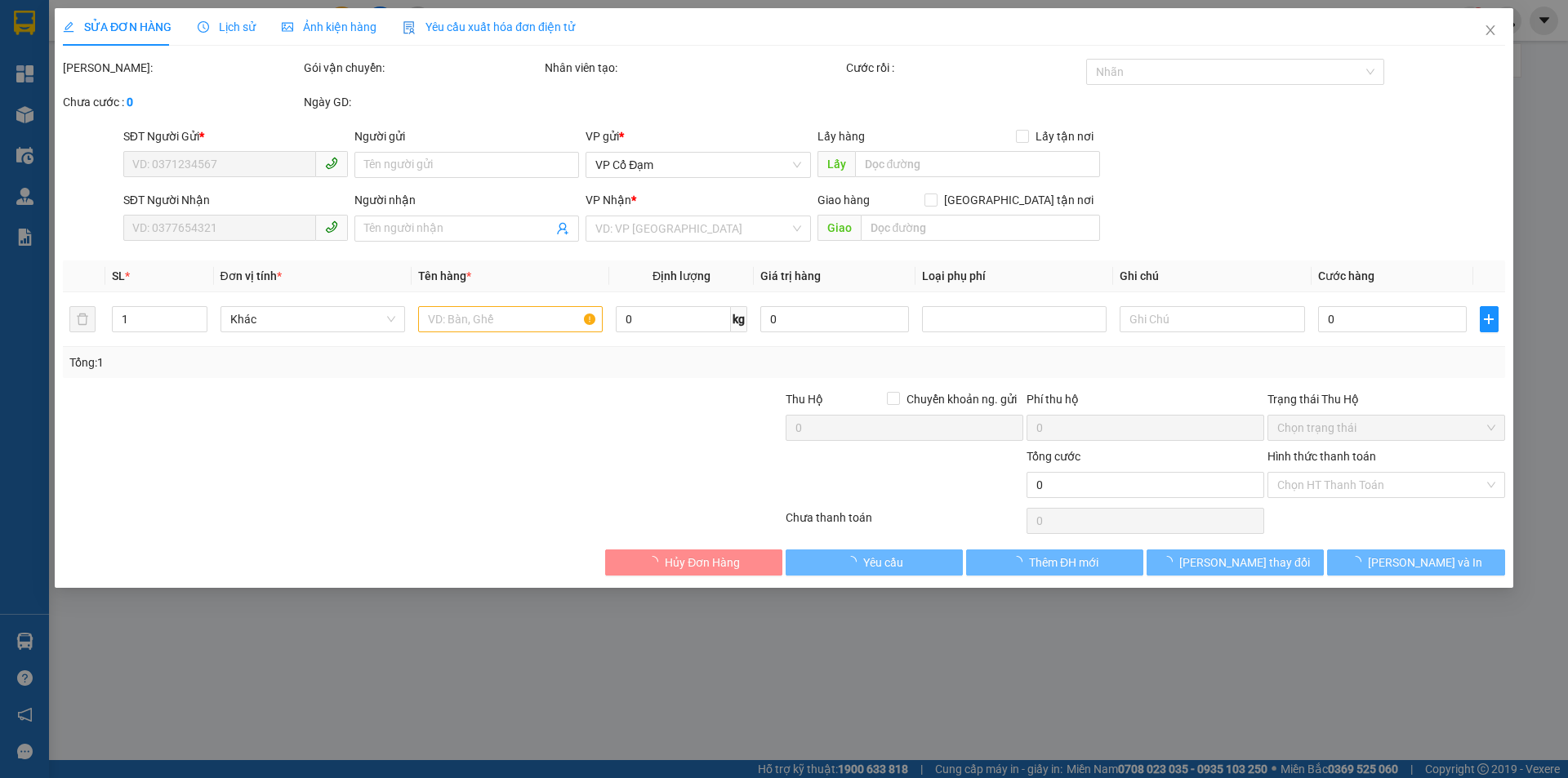
type input "50.000"
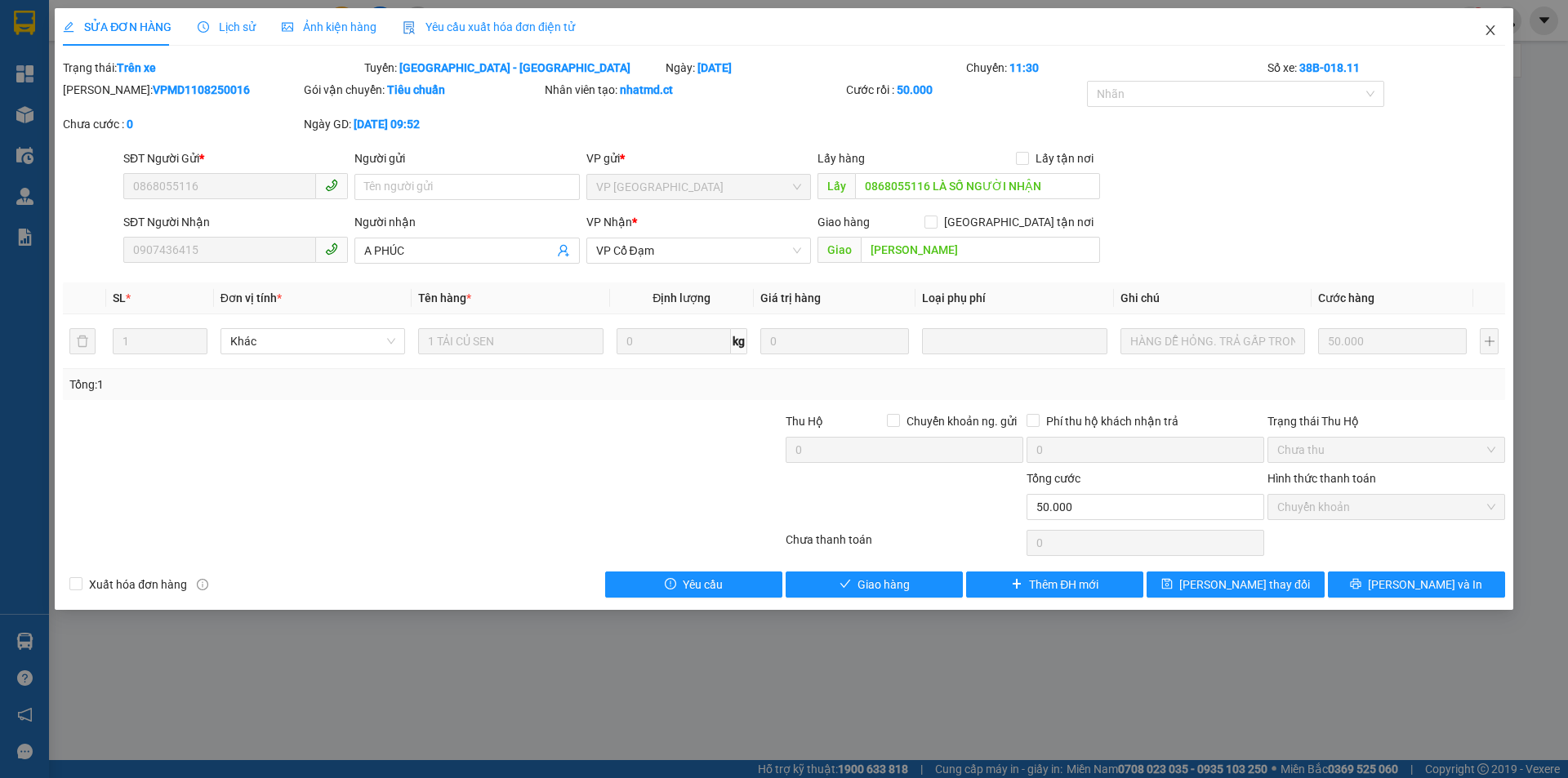
click at [1499, 28] on span "Close" at bounding box center [1490, 31] width 46 height 46
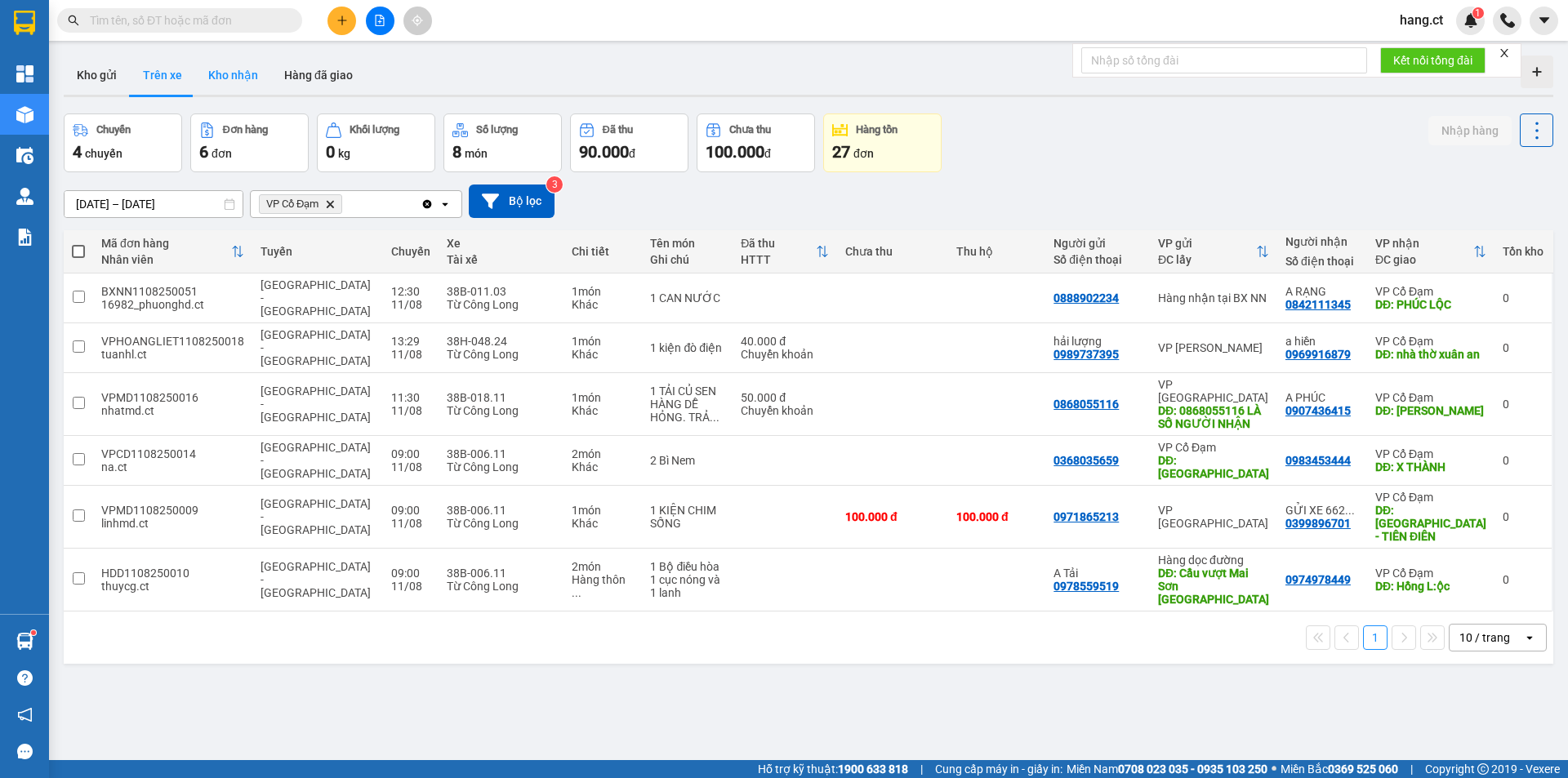
click at [249, 75] on button "Kho nhận" at bounding box center [233, 75] width 76 height 39
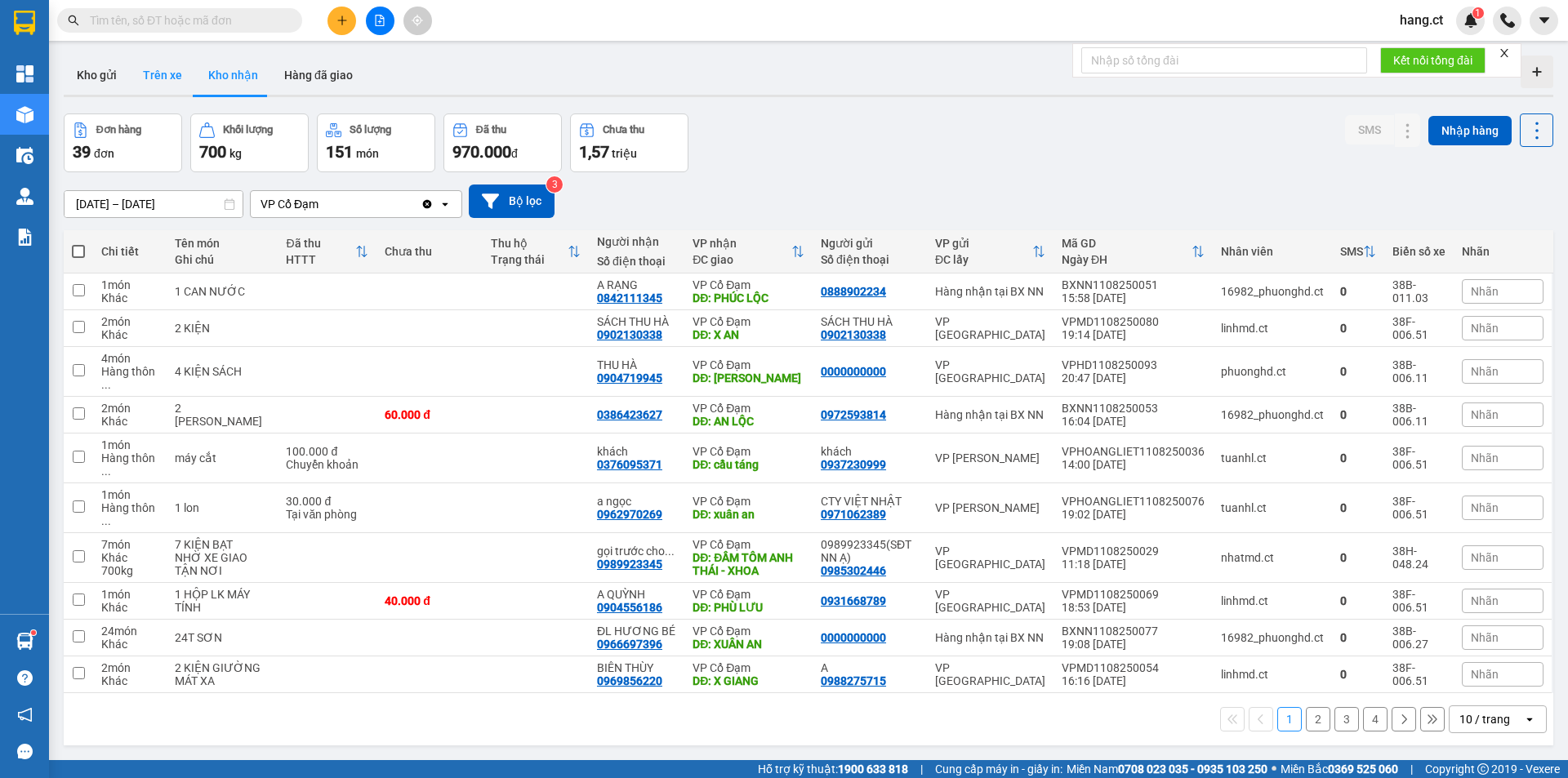
click at [161, 75] on button "Trên xe" at bounding box center [162, 75] width 65 height 39
type input "11/08/2025 – 11/08/2025"
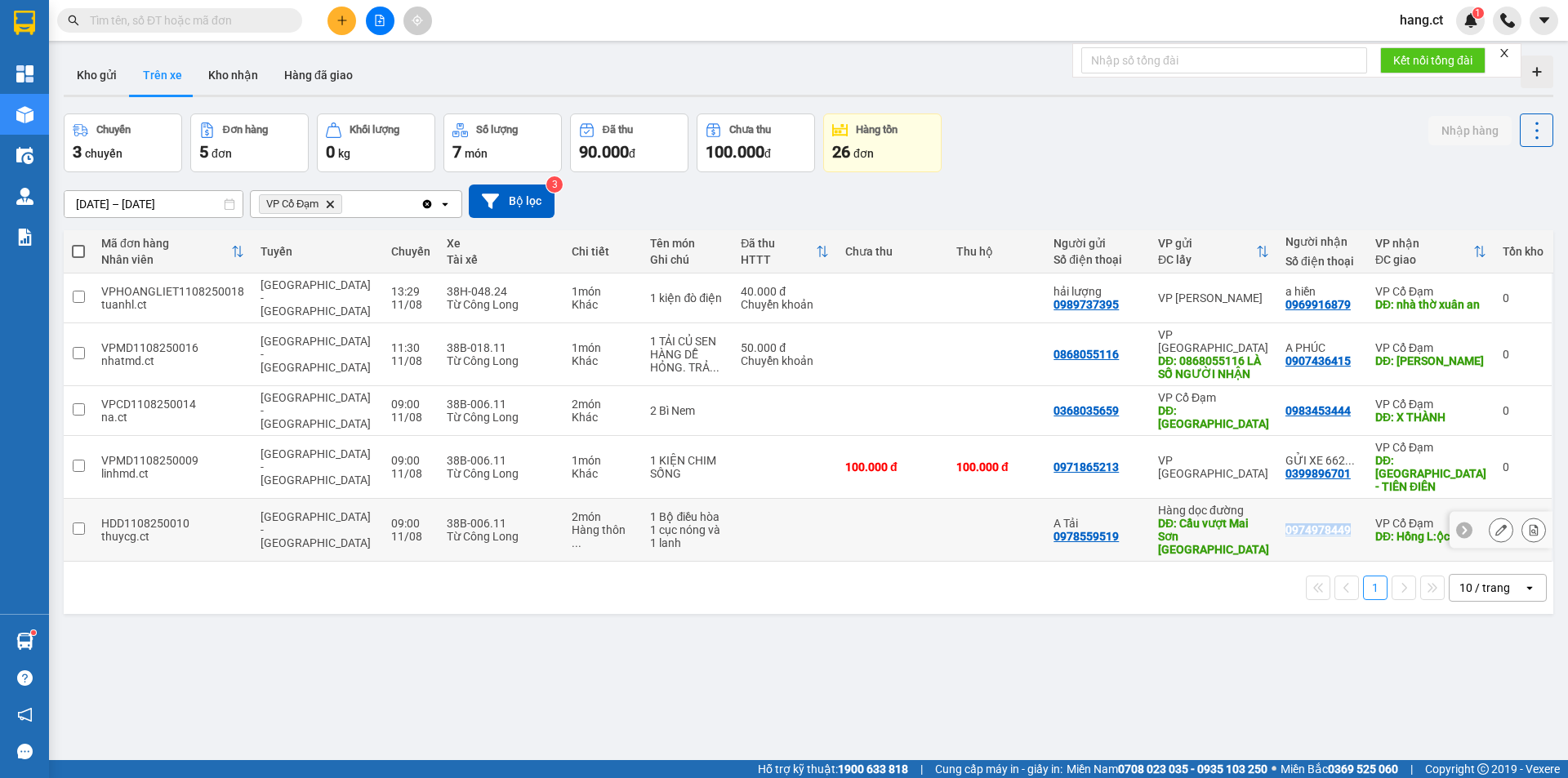
drag, startPoint x: 1345, startPoint y: 484, endPoint x: 1276, endPoint y: 490, distance: 69.3
click at [1285, 524] on div "0974978449" at bounding box center [1321, 530] width 73 height 13
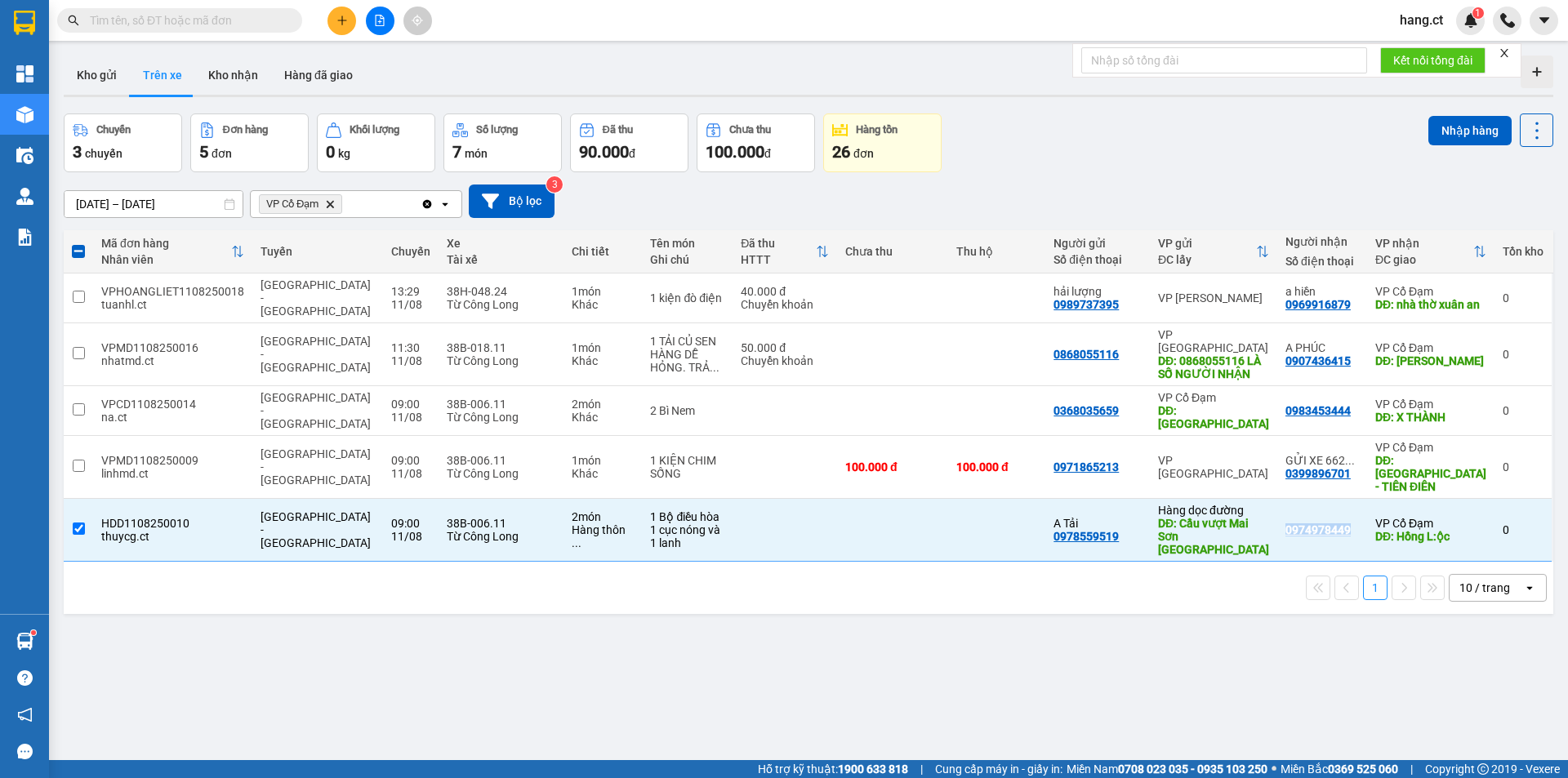
copy div "0974978449"
click at [1260, 572] on div "ver 1.8.137 Kho gửi Trên xe Kho nhận Hàng đã giao Chuyến 3 chuyến Đơn hàng 5 đơ…" at bounding box center [808, 438] width 1503 height 778
drag, startPoint x: 1126, startPoint y: 497, endPoint x: 1056, endPoint y: 507, distance: 70.7
click at [1075, 507] on td "A Tải 0978559519" at bounding box center [1098, 530] width 104 height 63
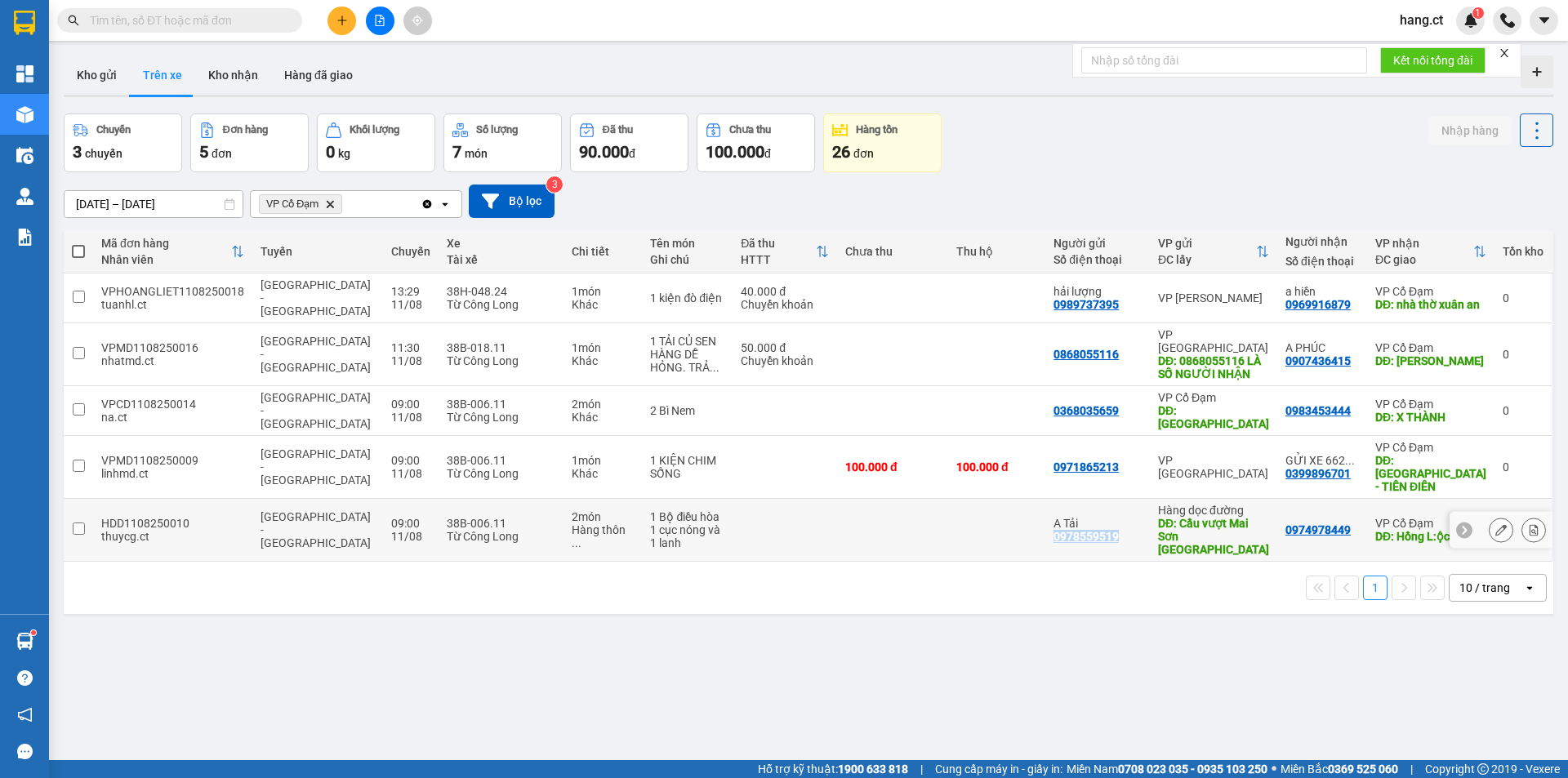
drag, startPoint x: 1111, startPoint y: 497, endPoint x: 1042, endPoint y: 503, distance: 69.3
click at [1045, 503] on td "A Tải 0978559519" at bounding box center [1098, 530] width 104 height 63
checkbox input "true"
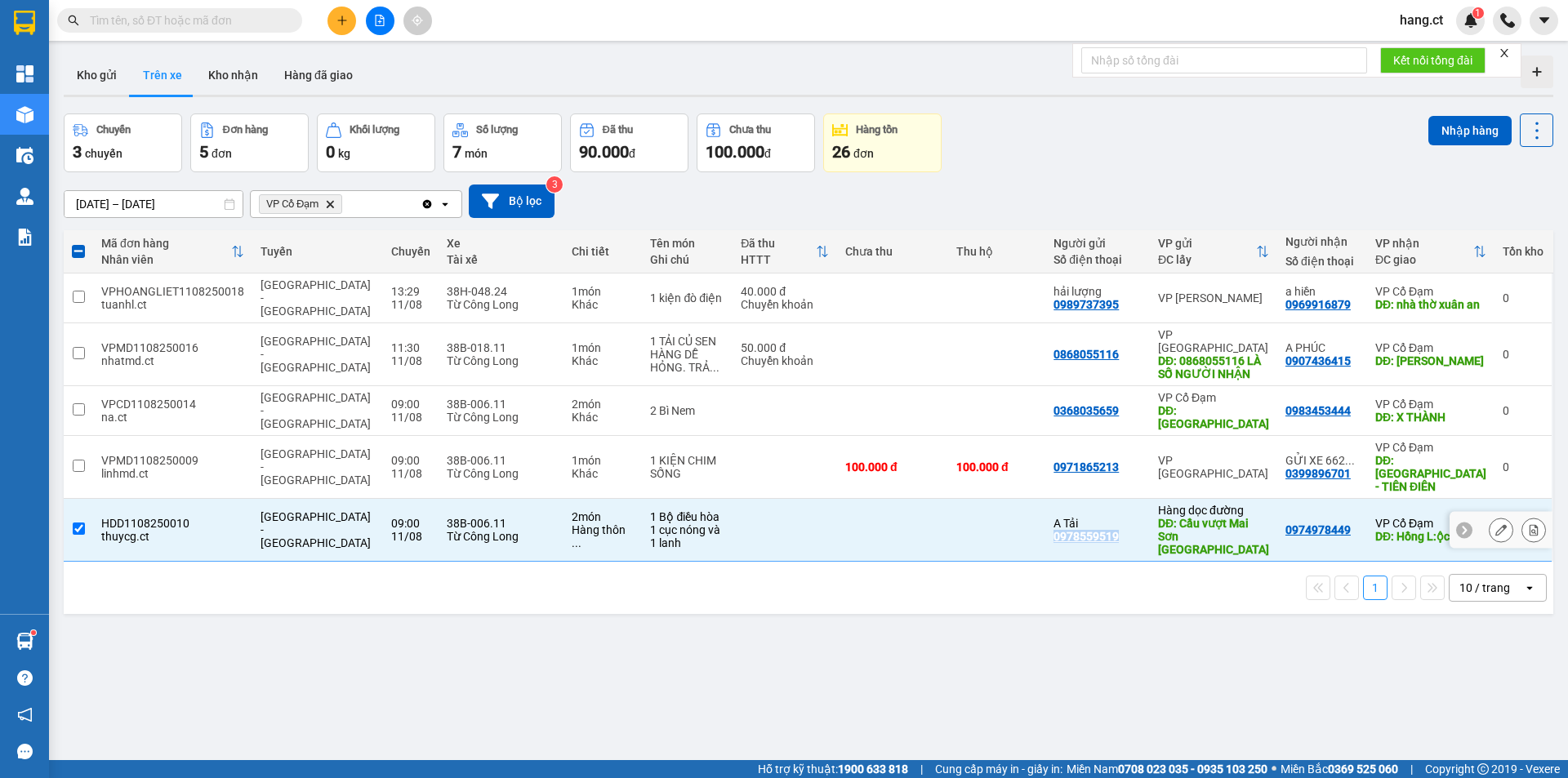
copy div "0978559519"
click at [1495, 525] on icon at bounding box center [1501, 530] width 11 height 11
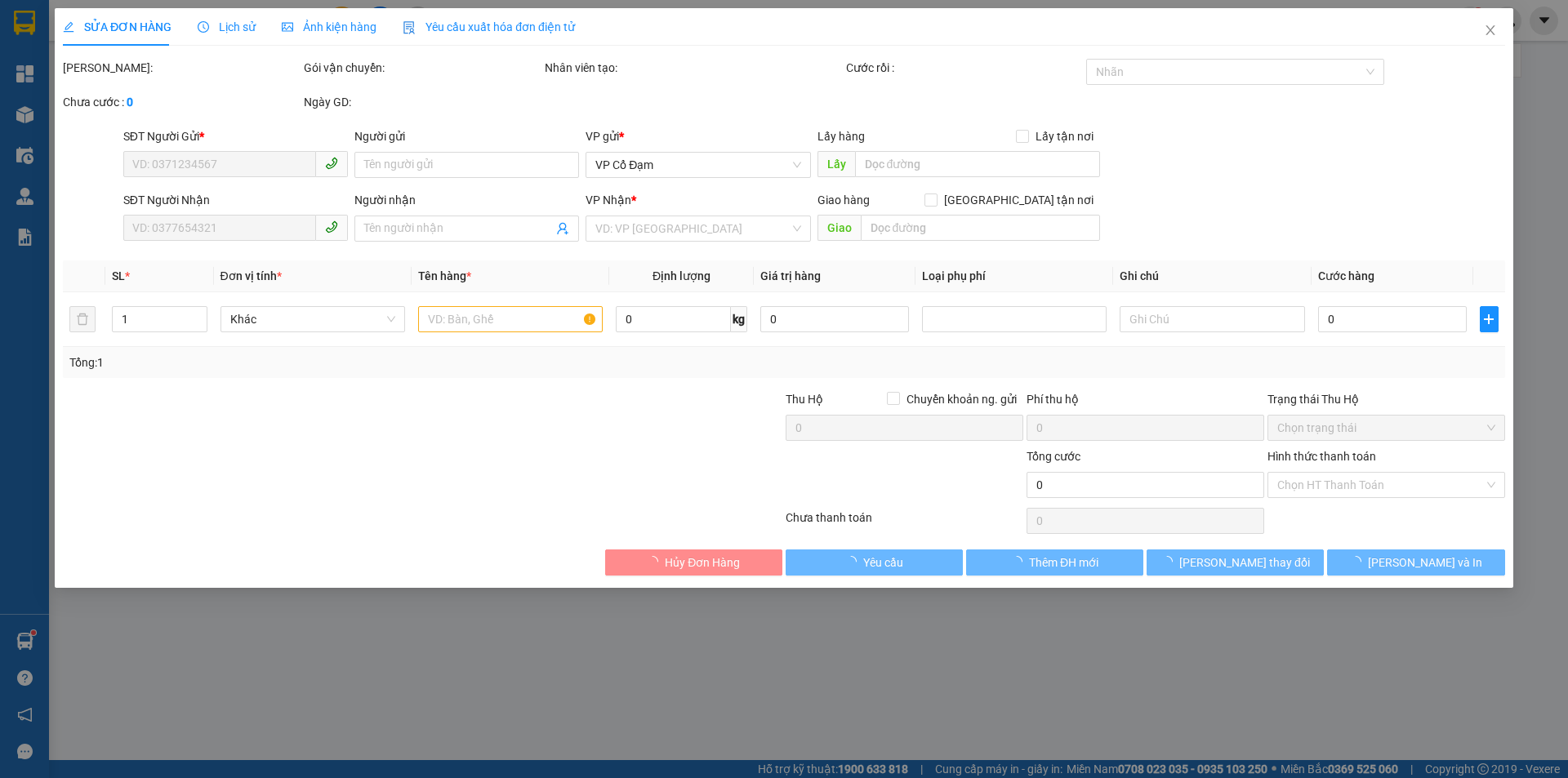
type input "0978559519"
type input "A Tải"
type input "Cầu vượt Mai Sơn Ninh Bình"
type input "0974978449"
type input "Hồng L:ộc"
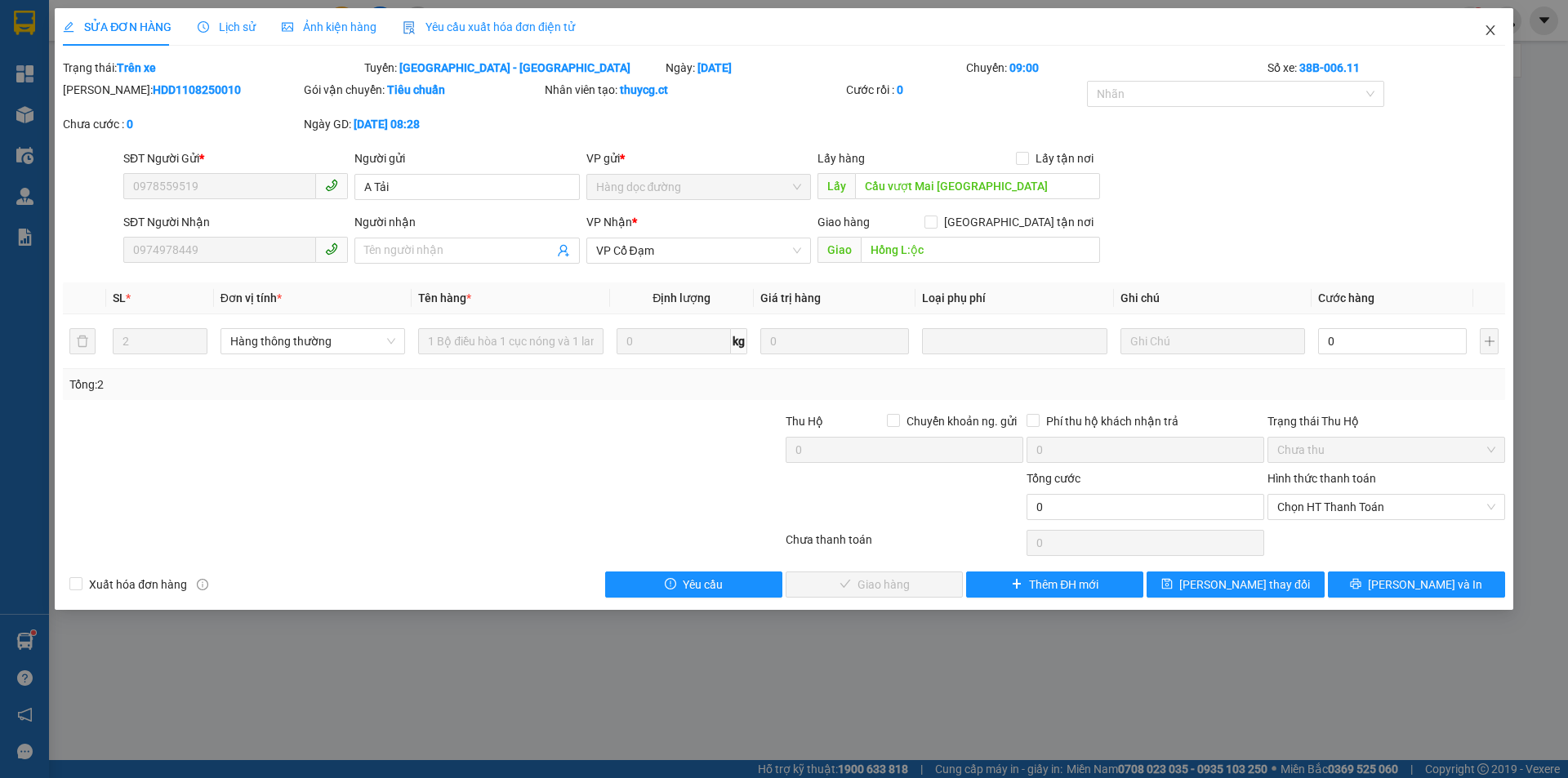
click at [1488, 36] on icon "close" at bounding box center [1490, 30] width 13 height 13
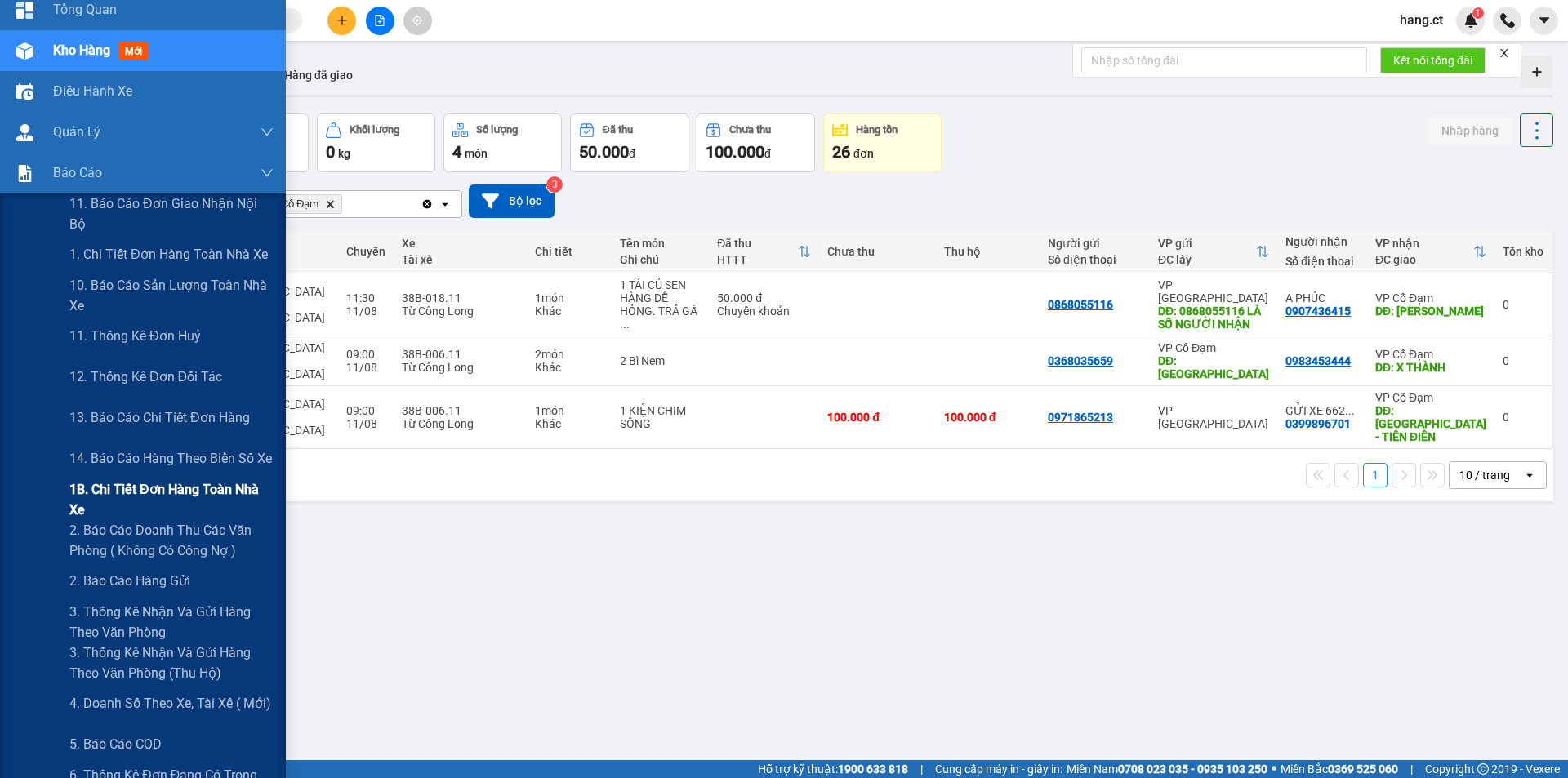
scroll to position [163, 0]
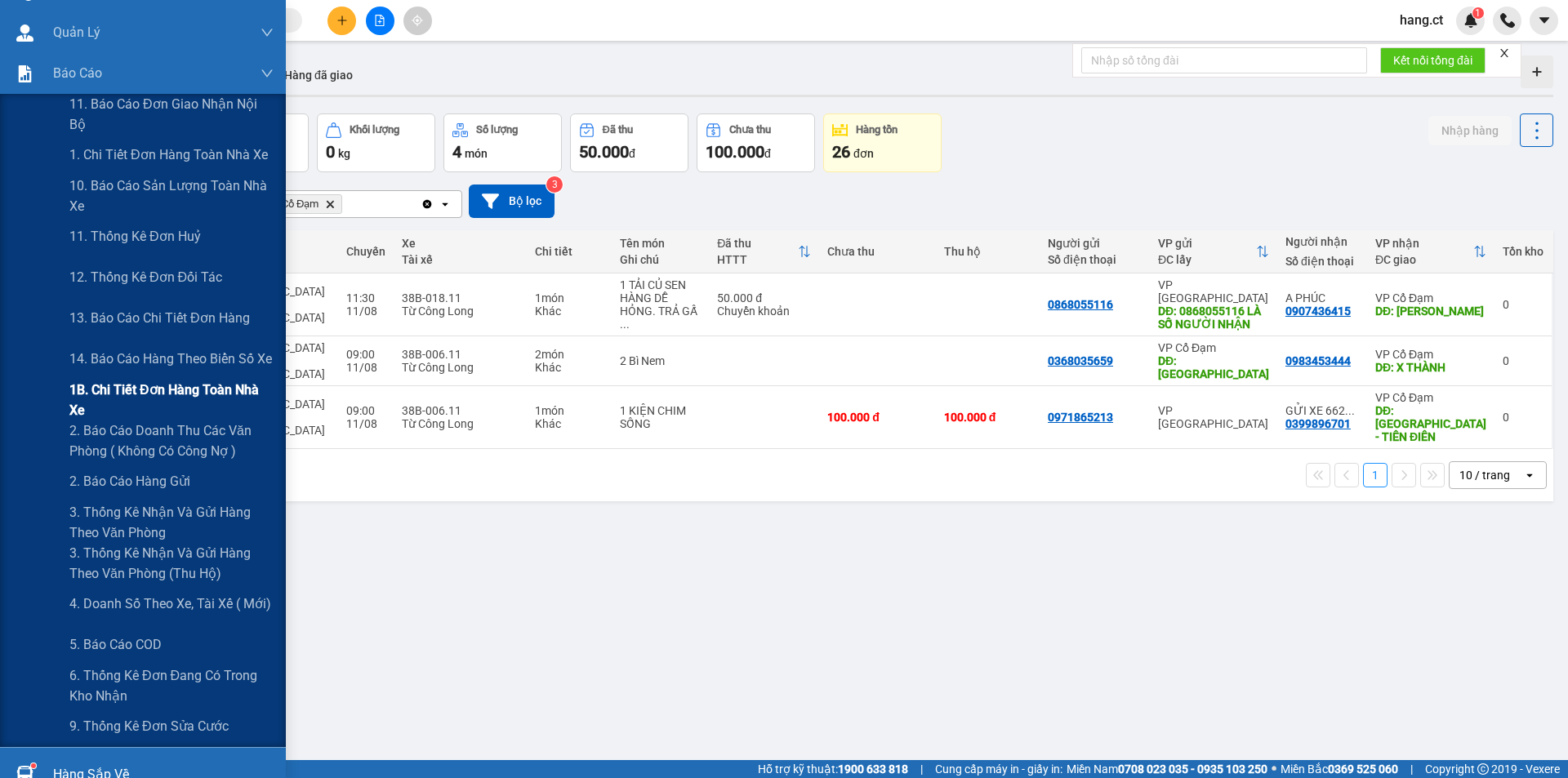
click at [196, 401] on span "1B. Chi tiết đơn hàng toàn nhà xe" at bounding box center [171, 399] width 204 height 41
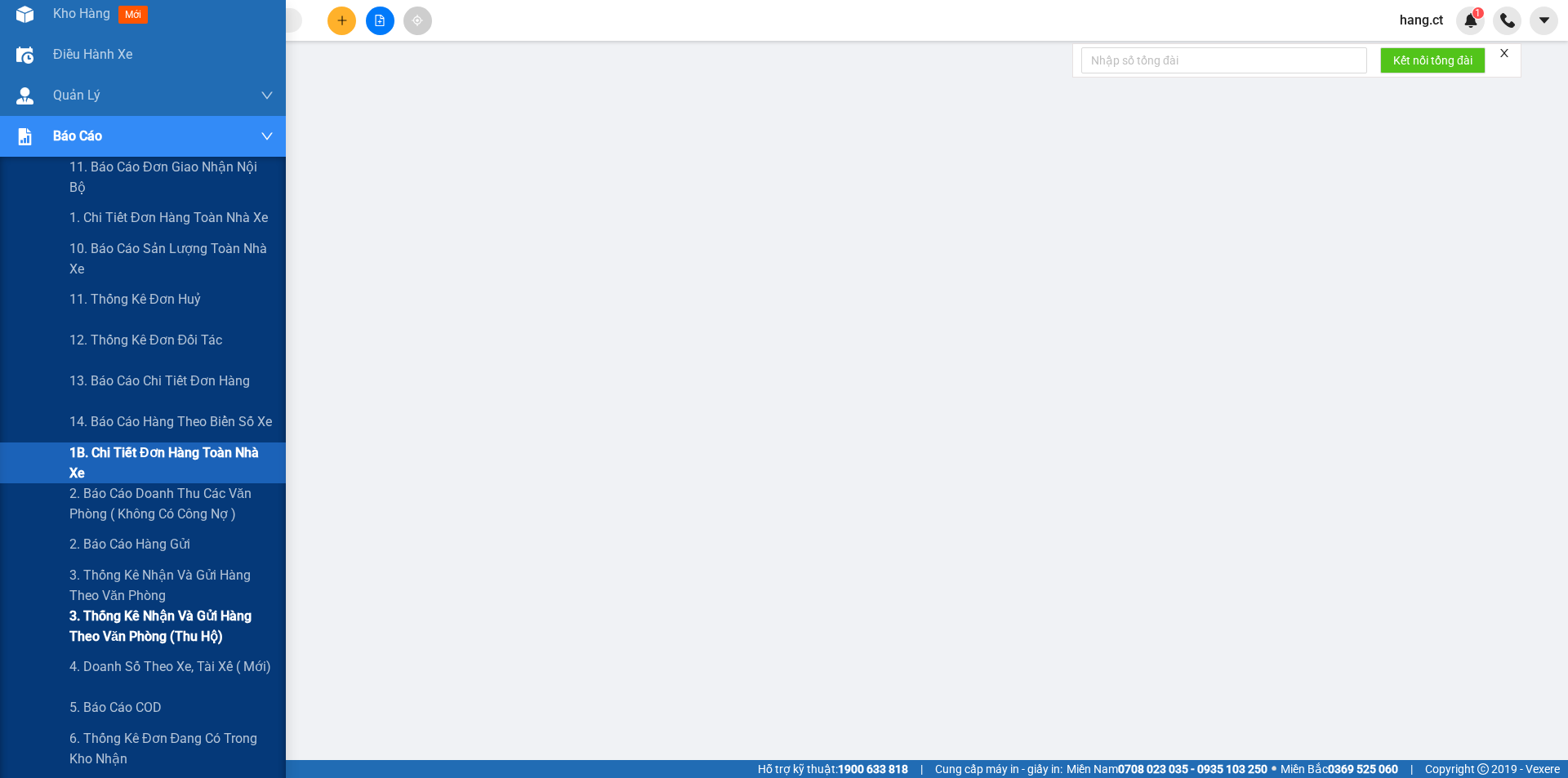
scroll to position [163, 0]
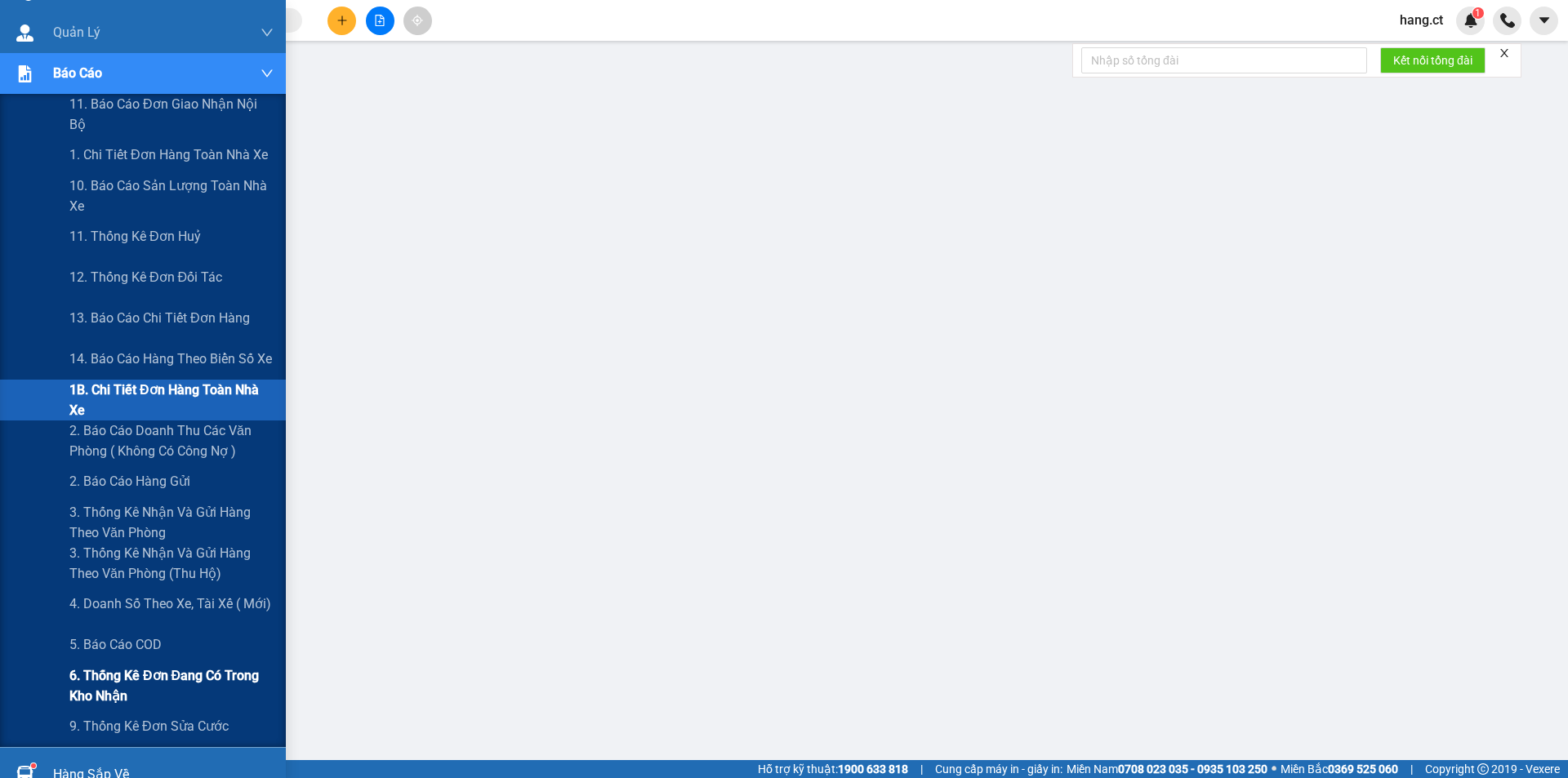
click at [95, 676] on span "6. Thống kê đơn đang có trong kho nhận" at bounding box center [171, 685] width 204 height 41
